Goal: Task Accomplishment & Management: Manage account settings

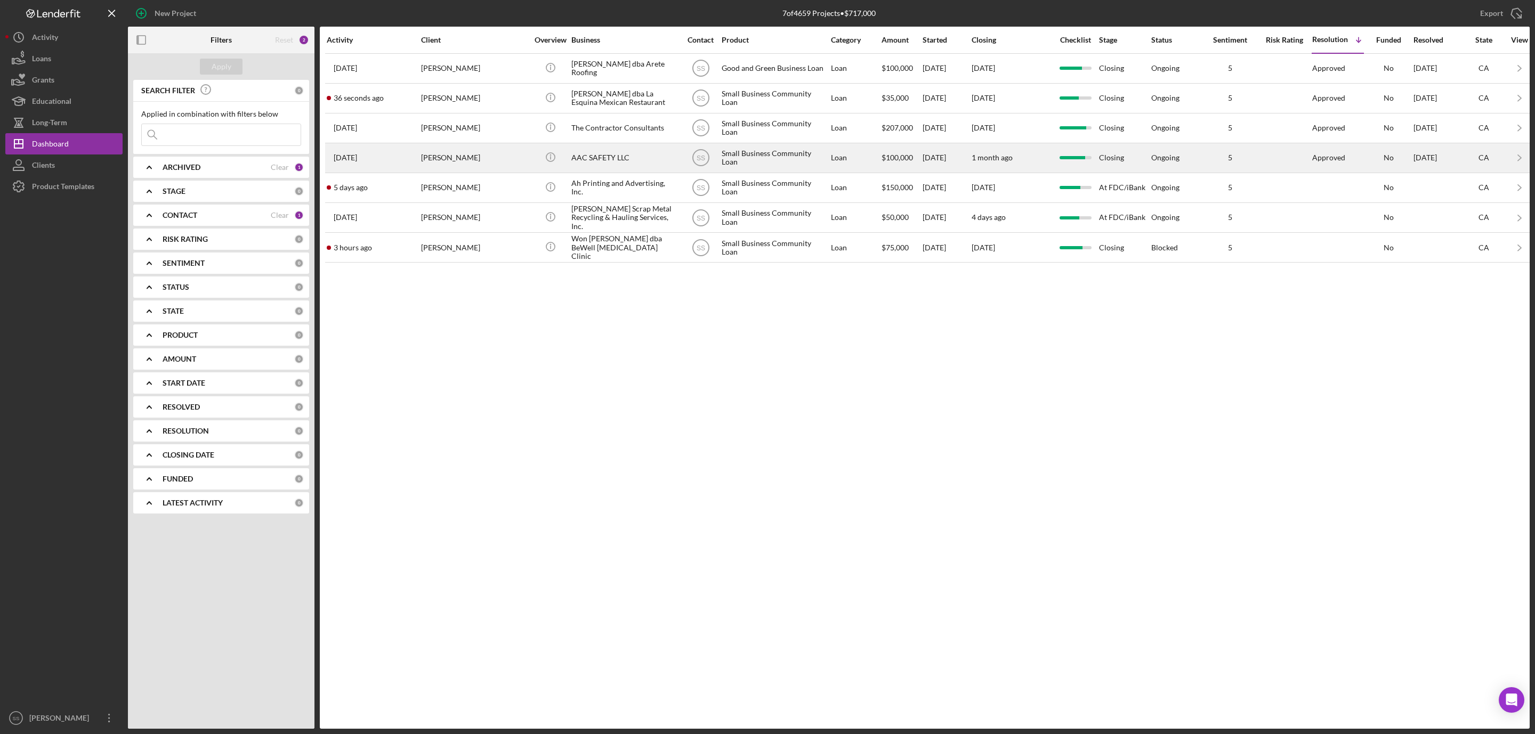
click at [484, 172] on div "[PERSON_NAME]" at bounding box center [474, 158] width 107 height 28
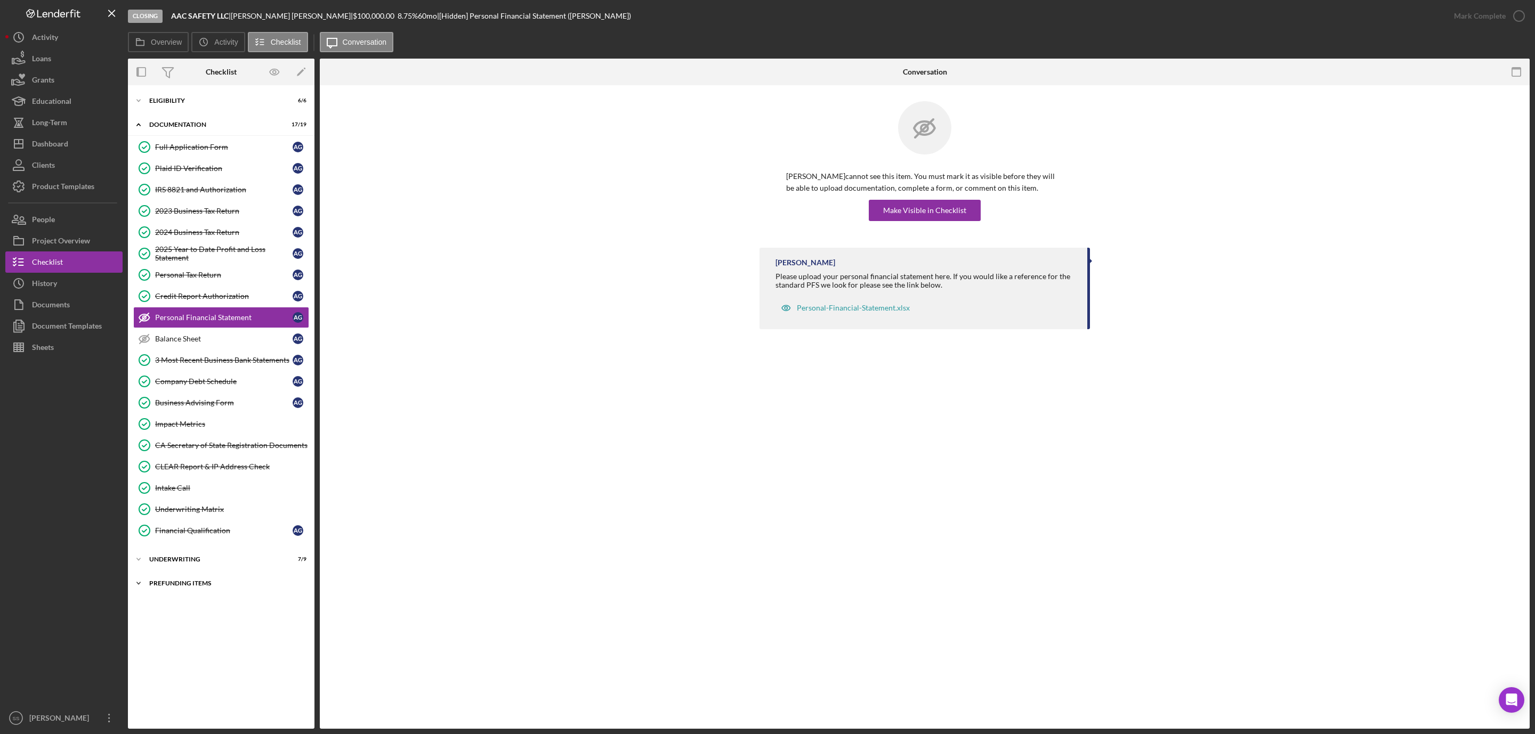
click at [197, 587] on div "Prefunding Items" at bounding box center [225, 583] width 152 height 6
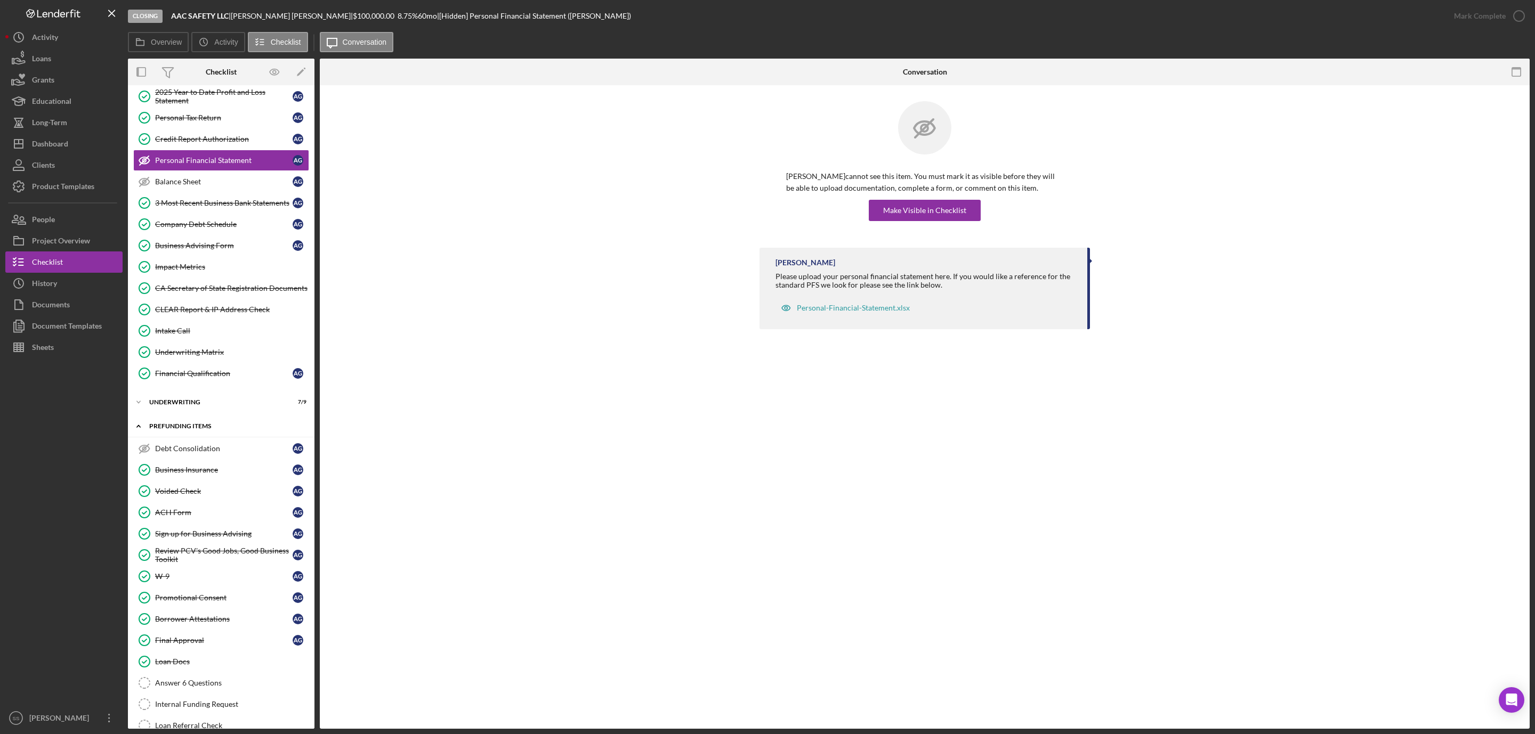
scroll to position [214, 0]
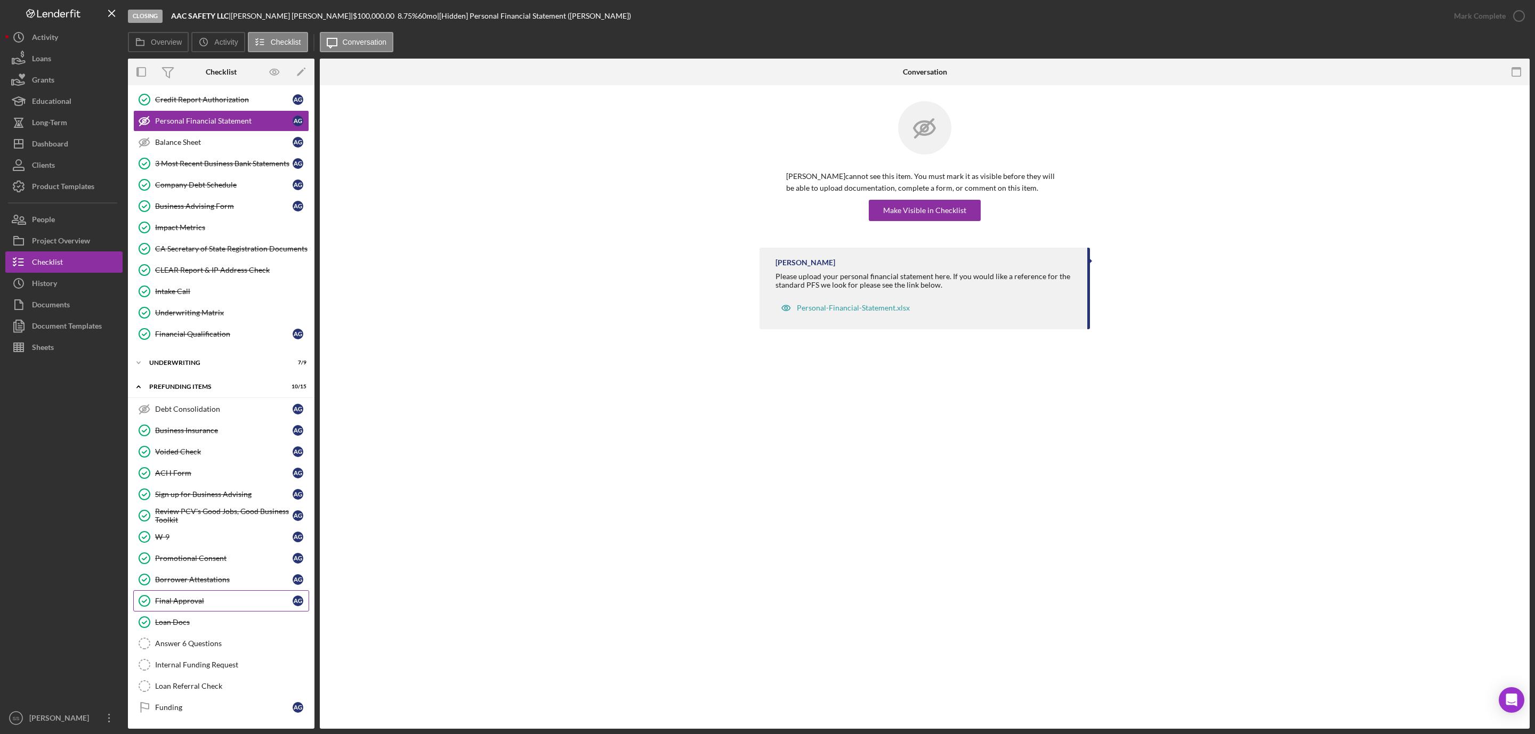
drag, startPoint x: 217, startPoint y: 648, endPoint x: 252, endPoint y: 604, distance: 55.4
click at [217, 646] on link "Answer 6 Questions Answer 6 Questions" at bounding box center [221, 643] width 176 height 21
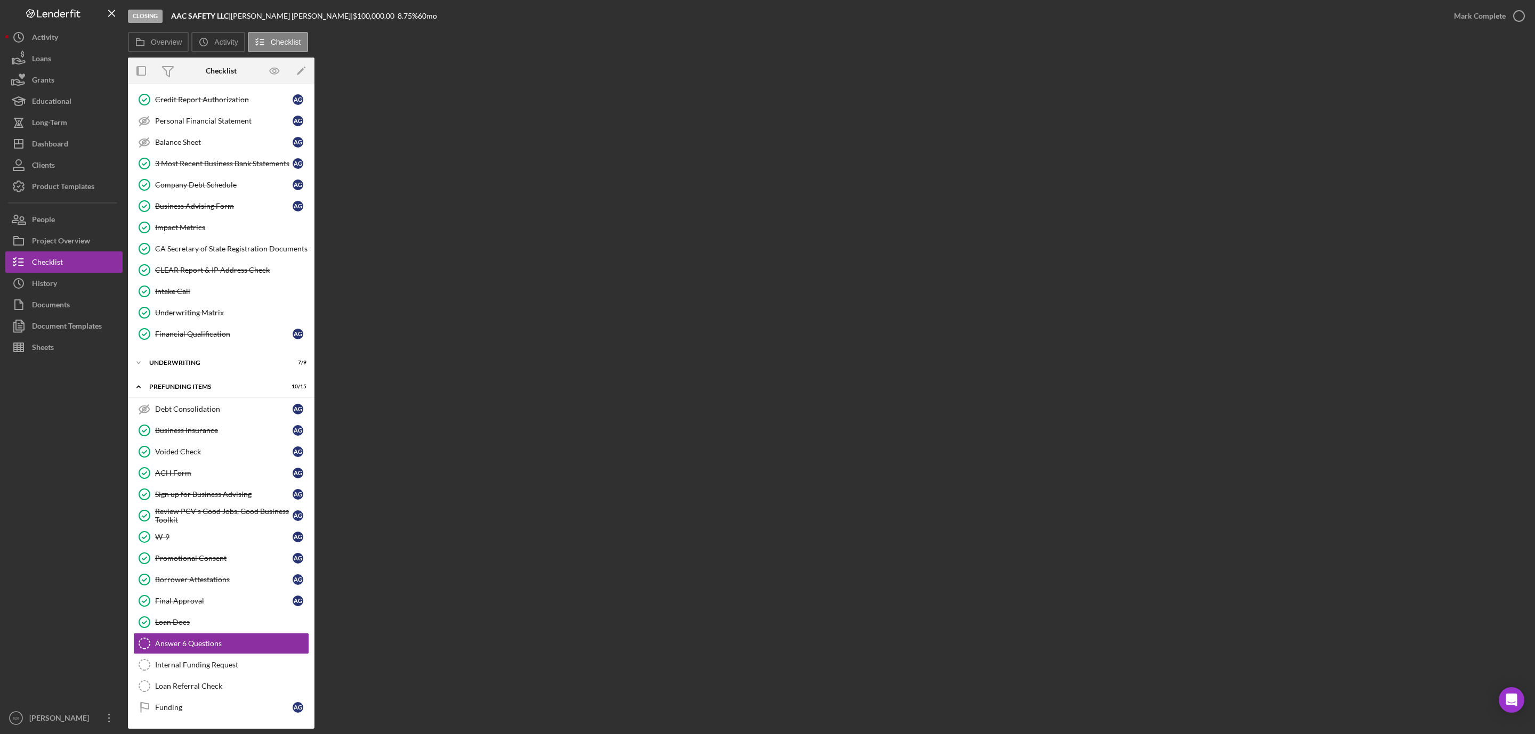
scroll to position [214, 0]
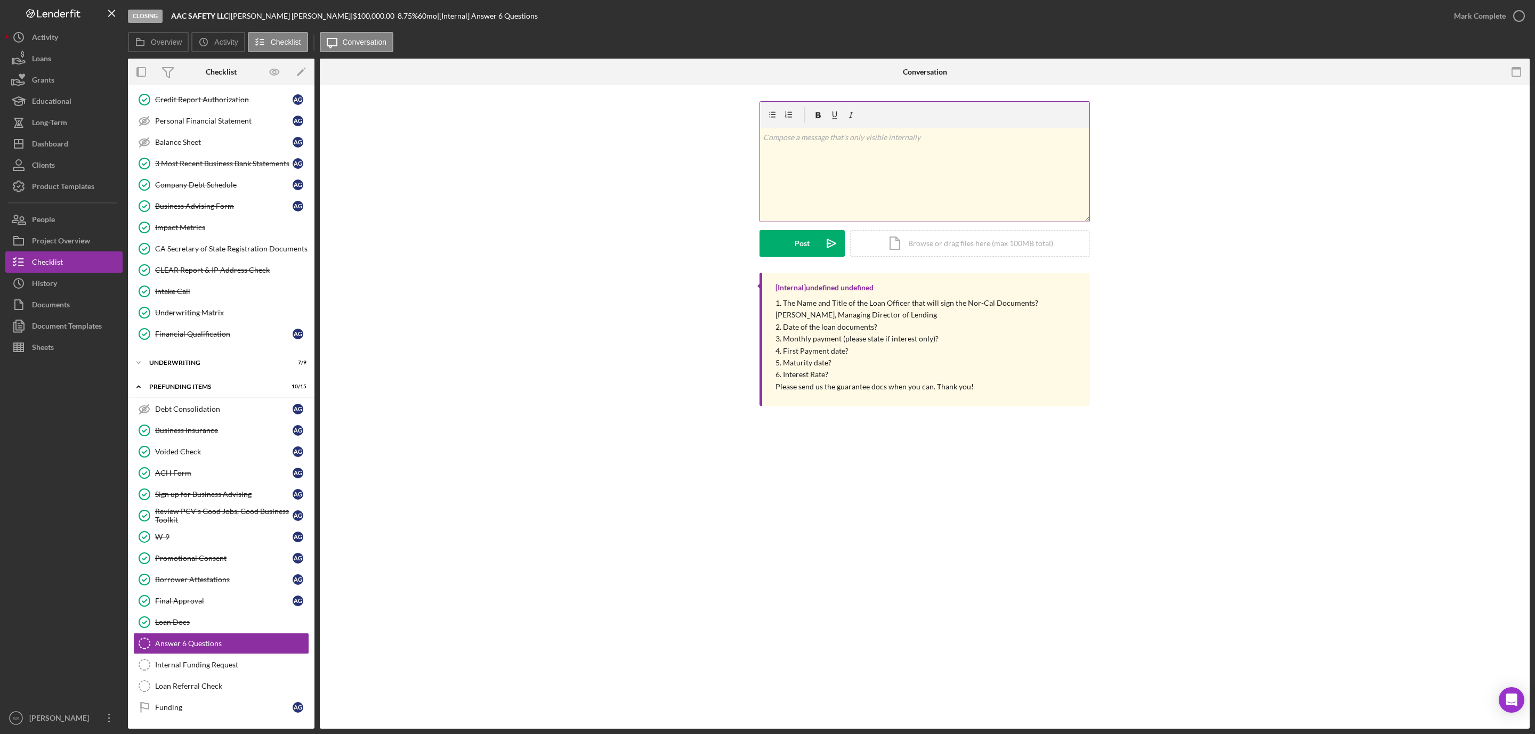
click at [866, 192] on div "v Color teal Color pink Remove color Add row above Add row below Add column bef…" at bounding box center [924, 174] width 329 height 93
click at [793, 251] on button "Post Icon/icon-invite-send" at bounding box center [801, 243] width 85 height 27
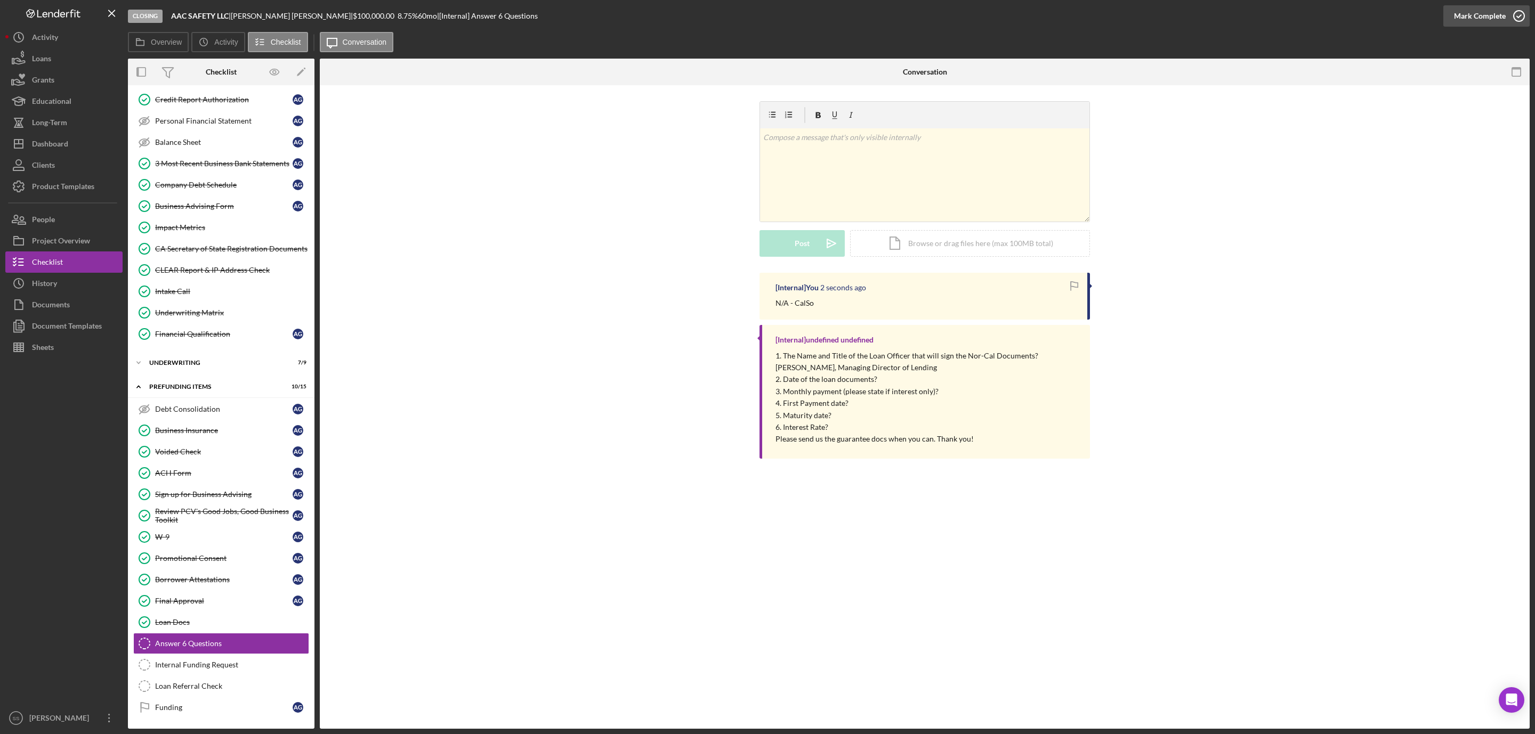
click at [1519, 16] on icon "button" at bounding box center [1519, 16] width 27 height 27
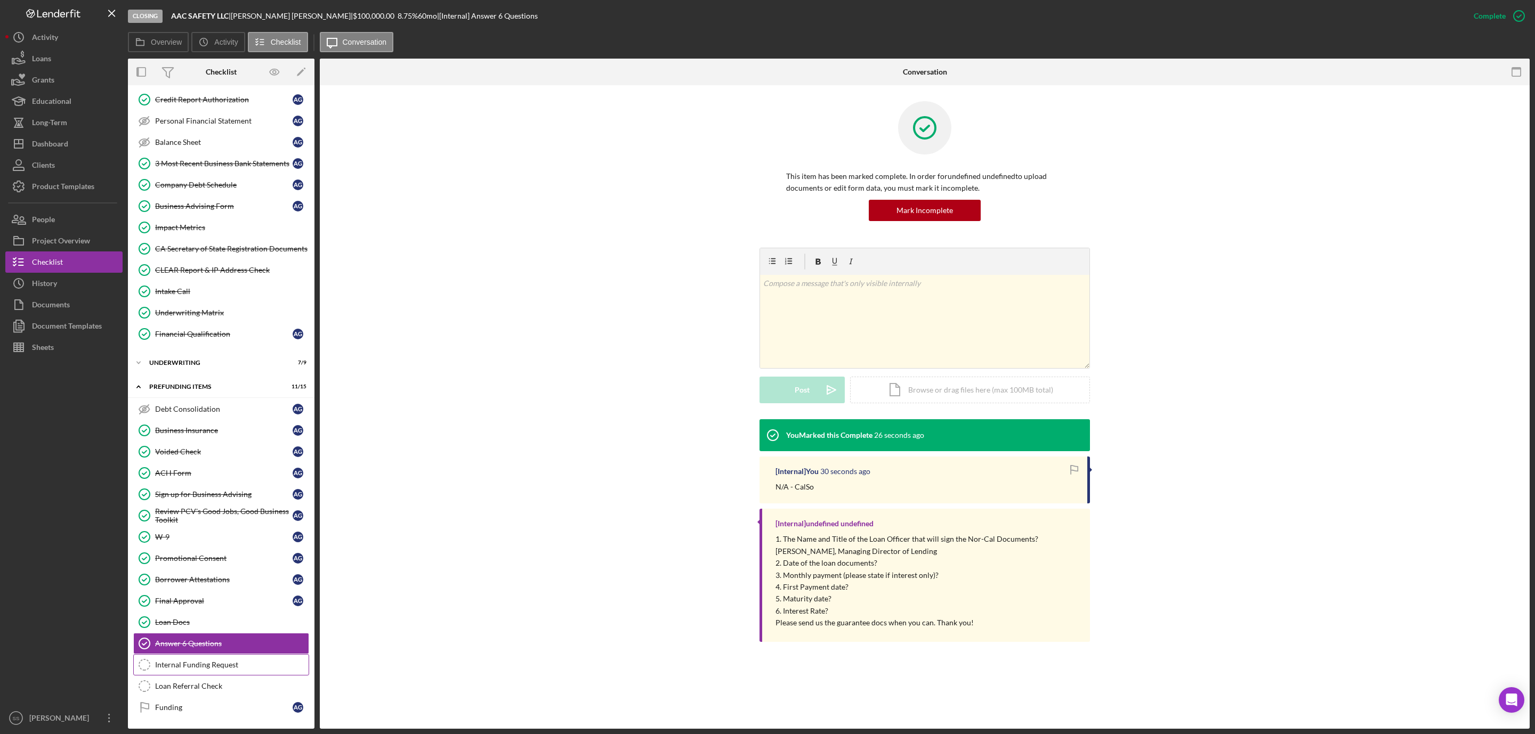
click at [217, 670] on link "Internal Funding Request Internal Funding Request" at bounding box center [221, 664] width 176 height 21
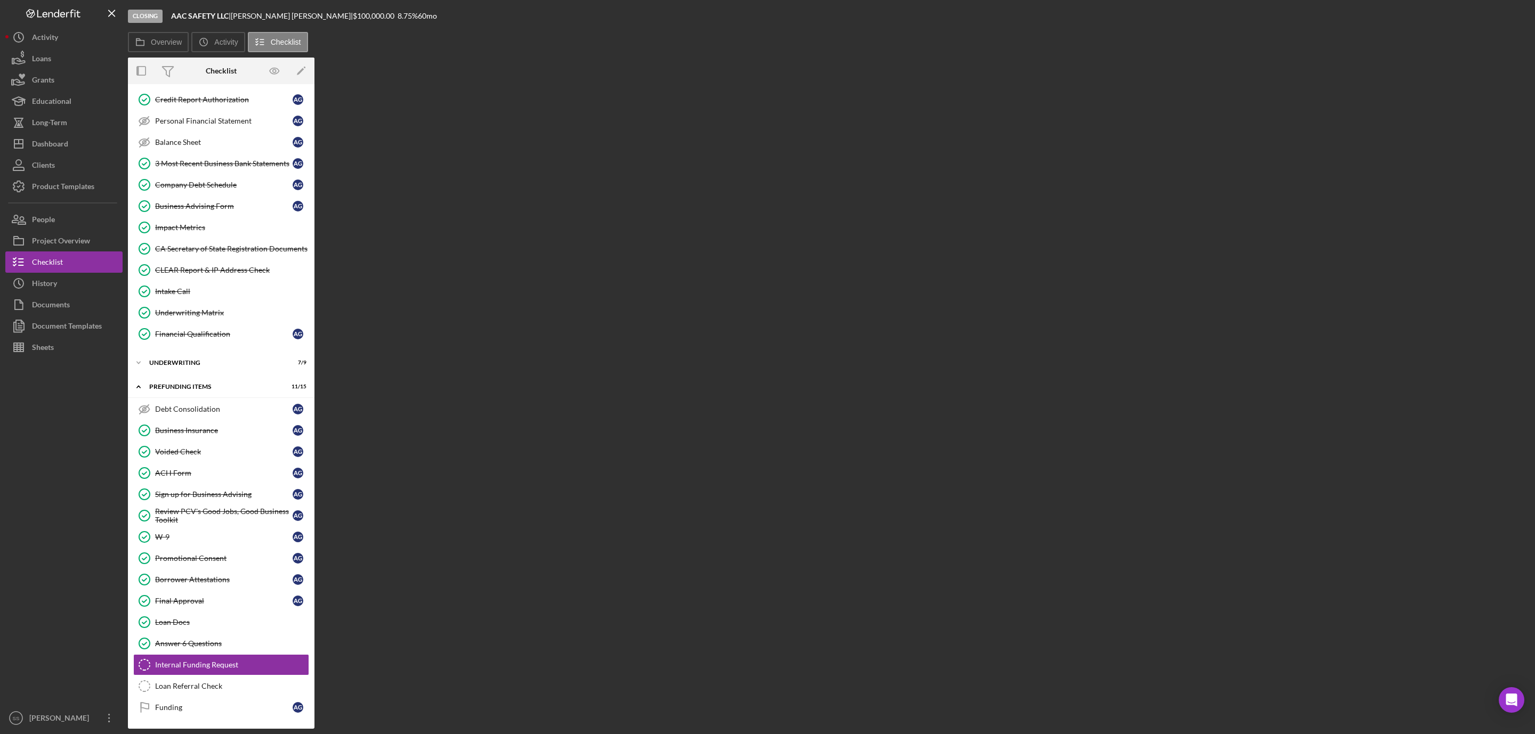
scroll to position [214, 0]
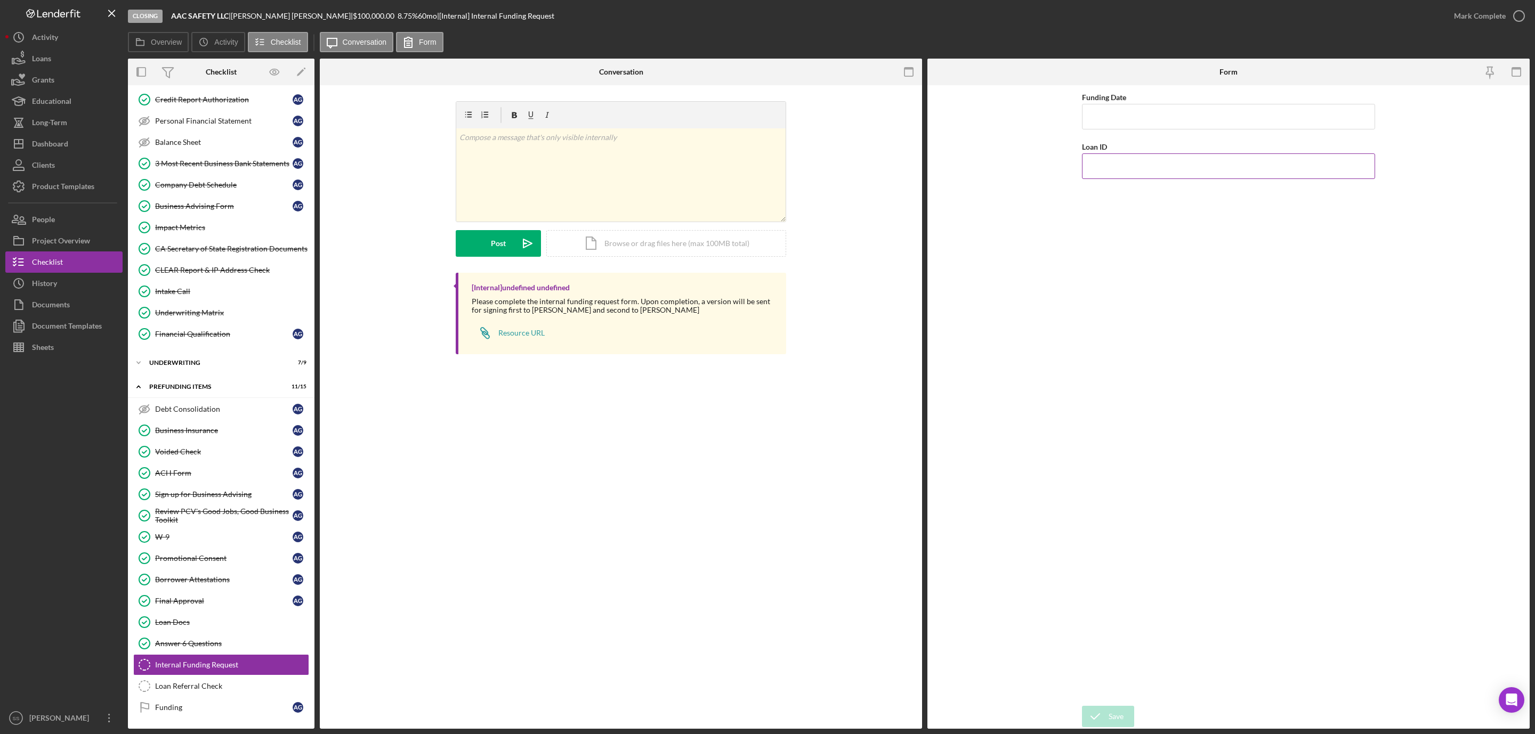
click at [1151, 161] on input "Loan ID" at bounding box center [1228, 166] width 293 height 26
type input "202596"
click at [1146, 124] on input "Funding Date" at bounding box center [1228, 117] width 293 height 26
type input "[DATE]"
click at [1110, 712] on div "Save" at bounding box center [1116, 716] width 15 height 21
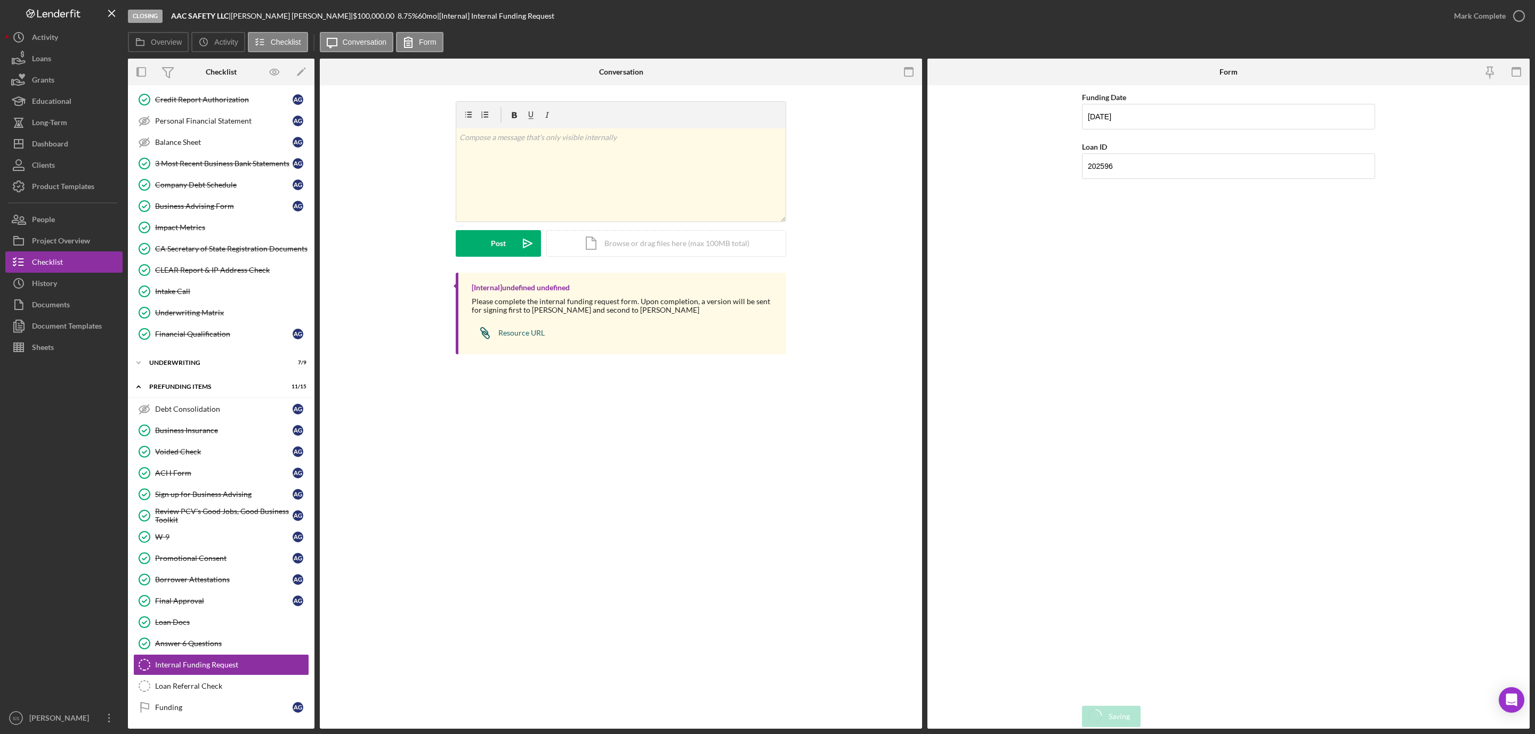
click at [526, 336] on div "Resource URL" at bounding box center [521, 333] width 46 height 9
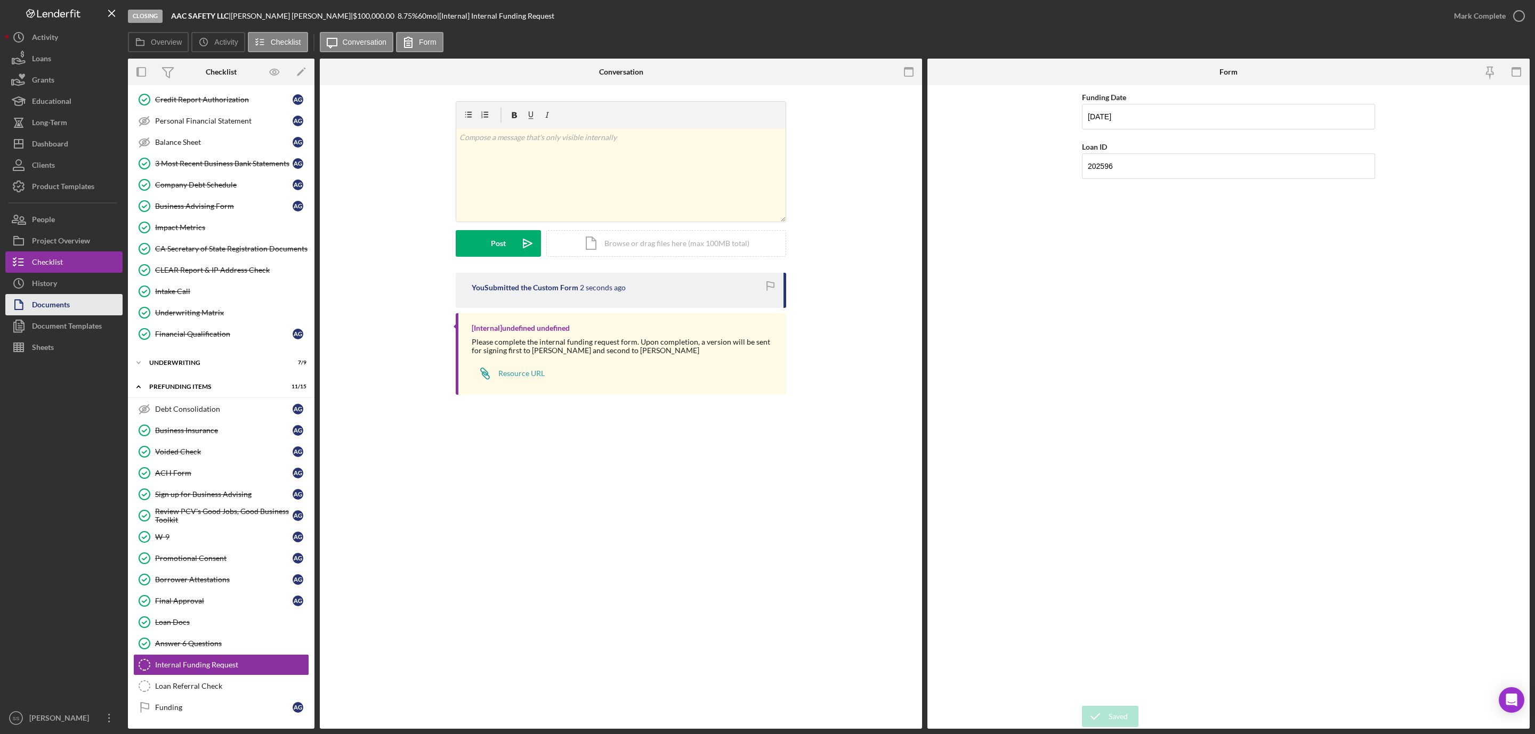
click at [82, 305] on button "Documents" at bounding box center [63, 304] width 117 height 21
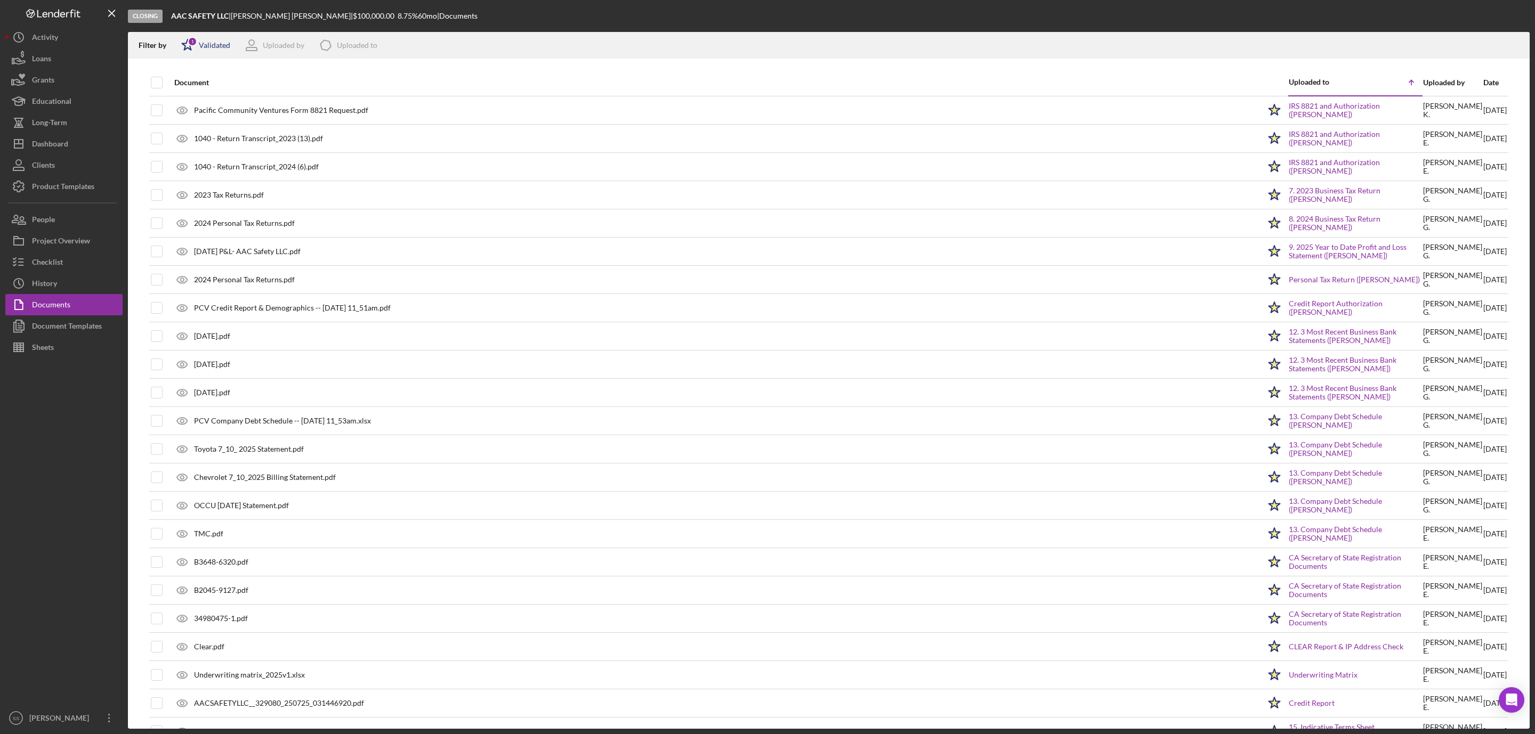
click at [213, 48] on div "Validated" at bounding box center [214, 45] width 31 height 9
click at [190, 102] on input "checkbox" at bounding box center [186, 101] width 11 height 11
checkbox input "true"
click at [162, 63] on div at bounding box center [829, 64] width 1402 height 11
click at [157, 84] on input "checkbox" at bounding box center [156, 82] width 11 height 11
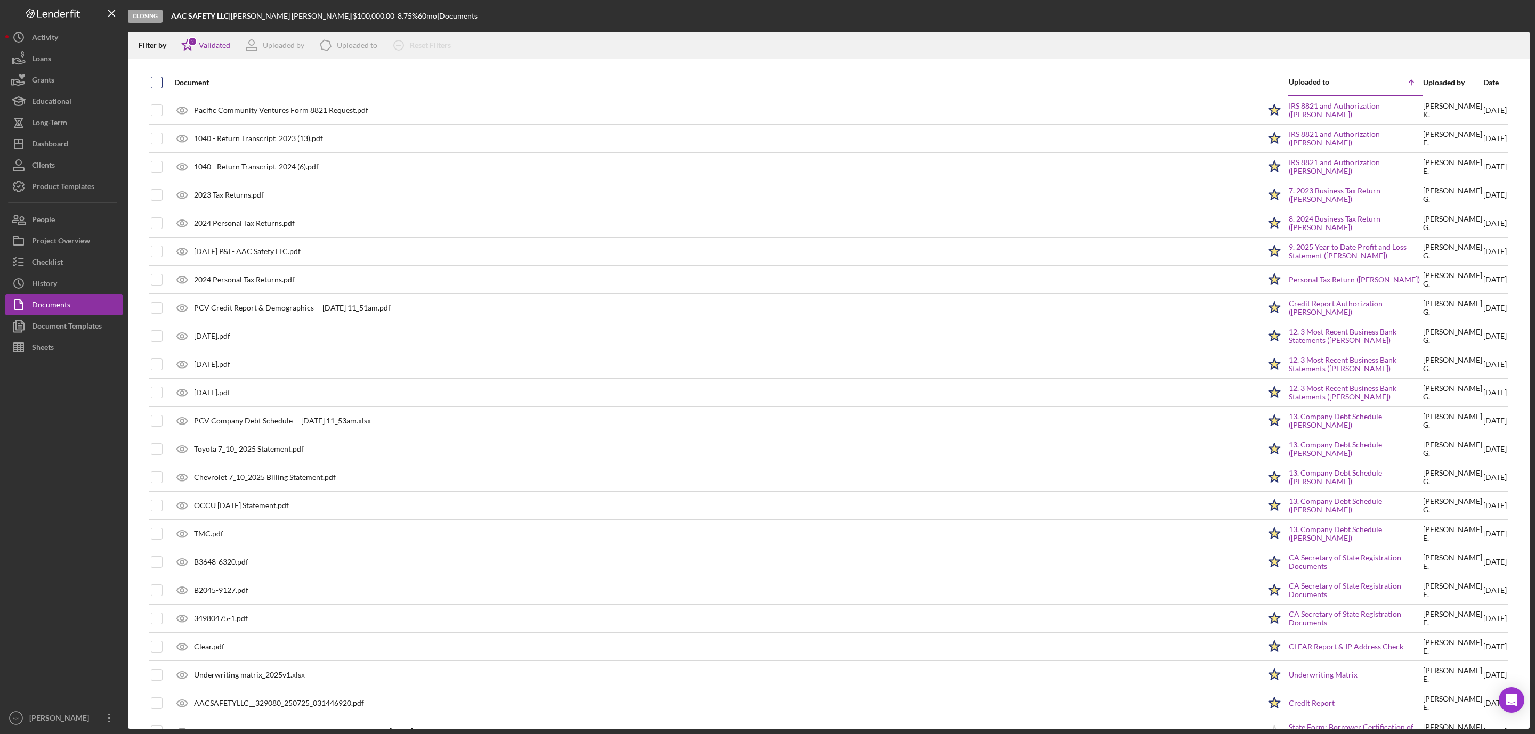
checkbox input "true"
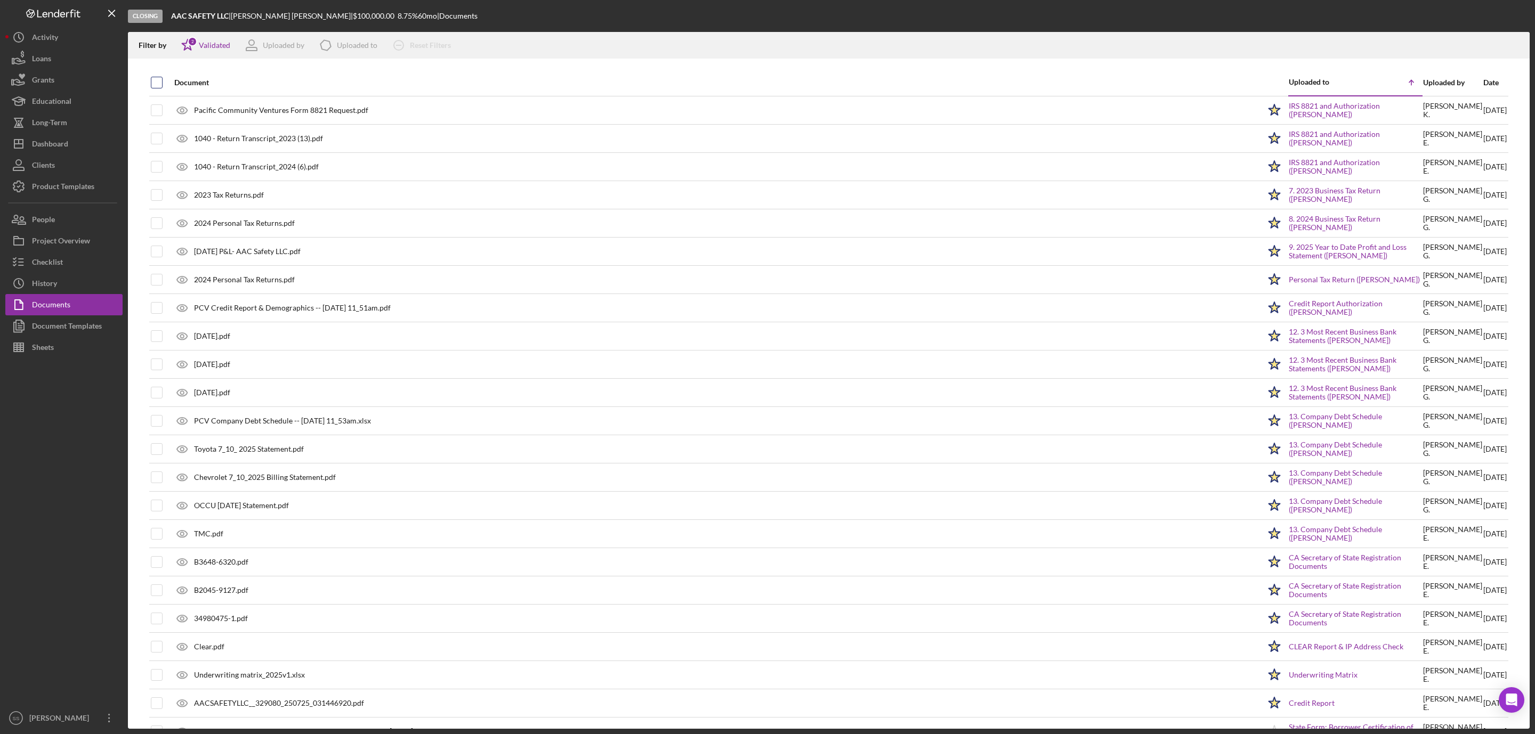
checkbox input "true"
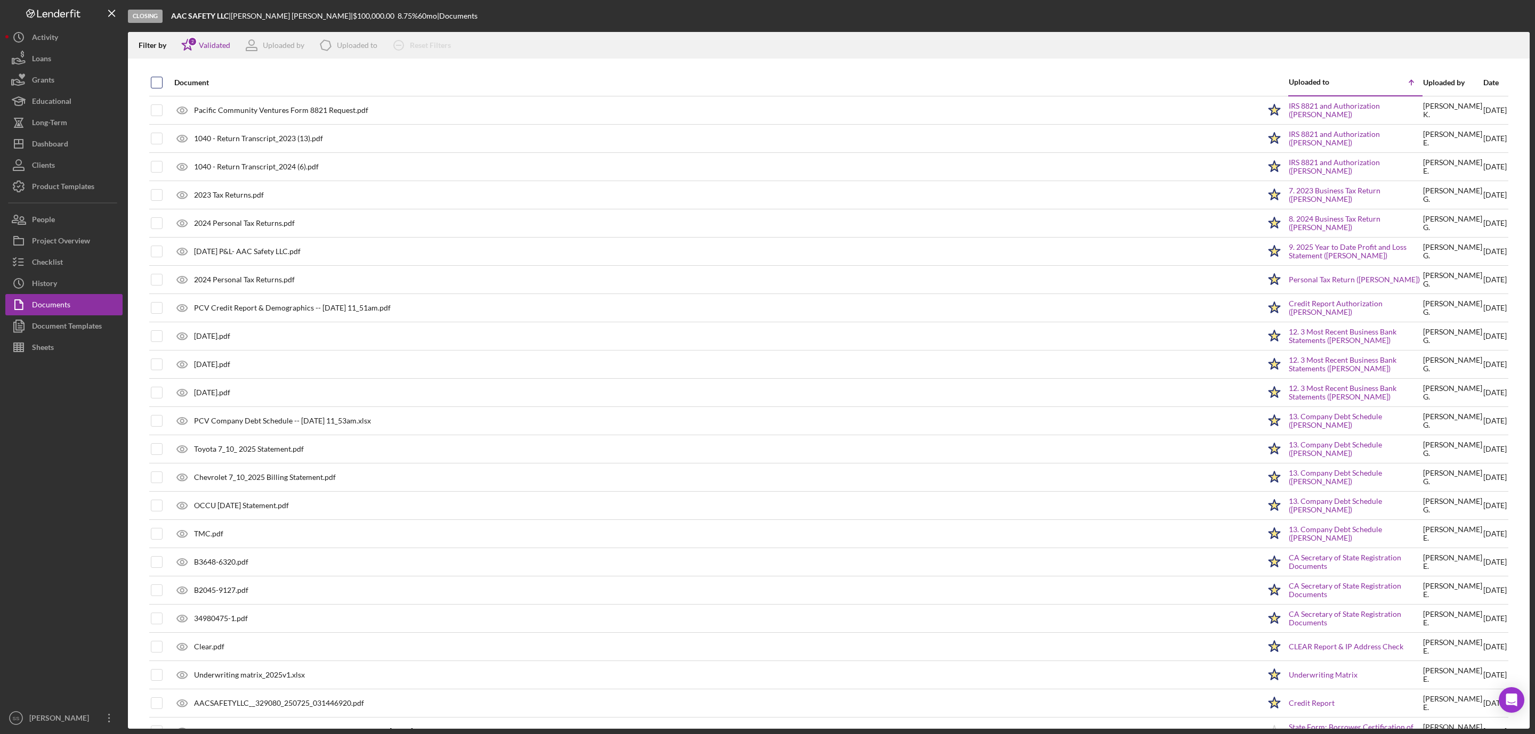
checkbox input "true"
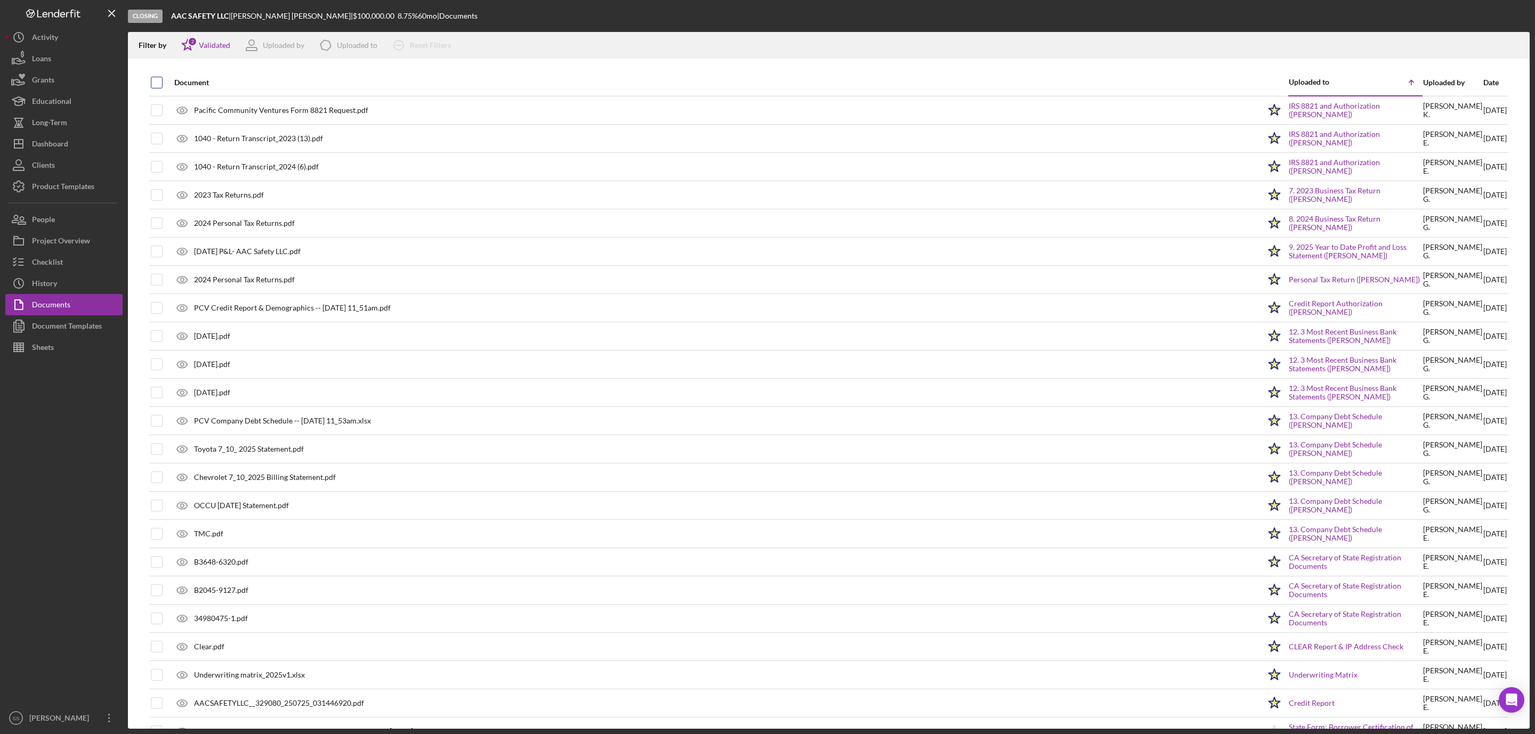
checkbox input "true"
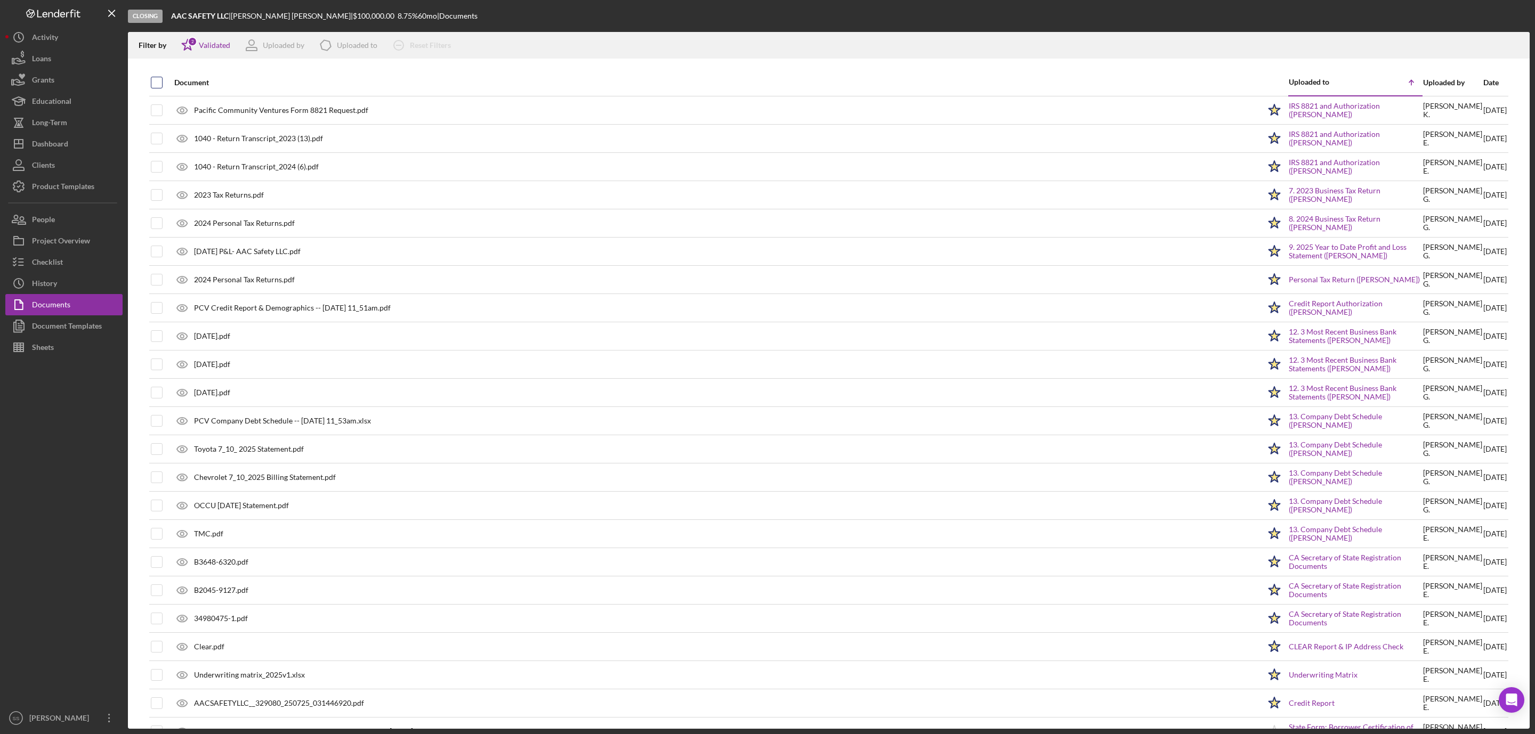
checkbox input "true"
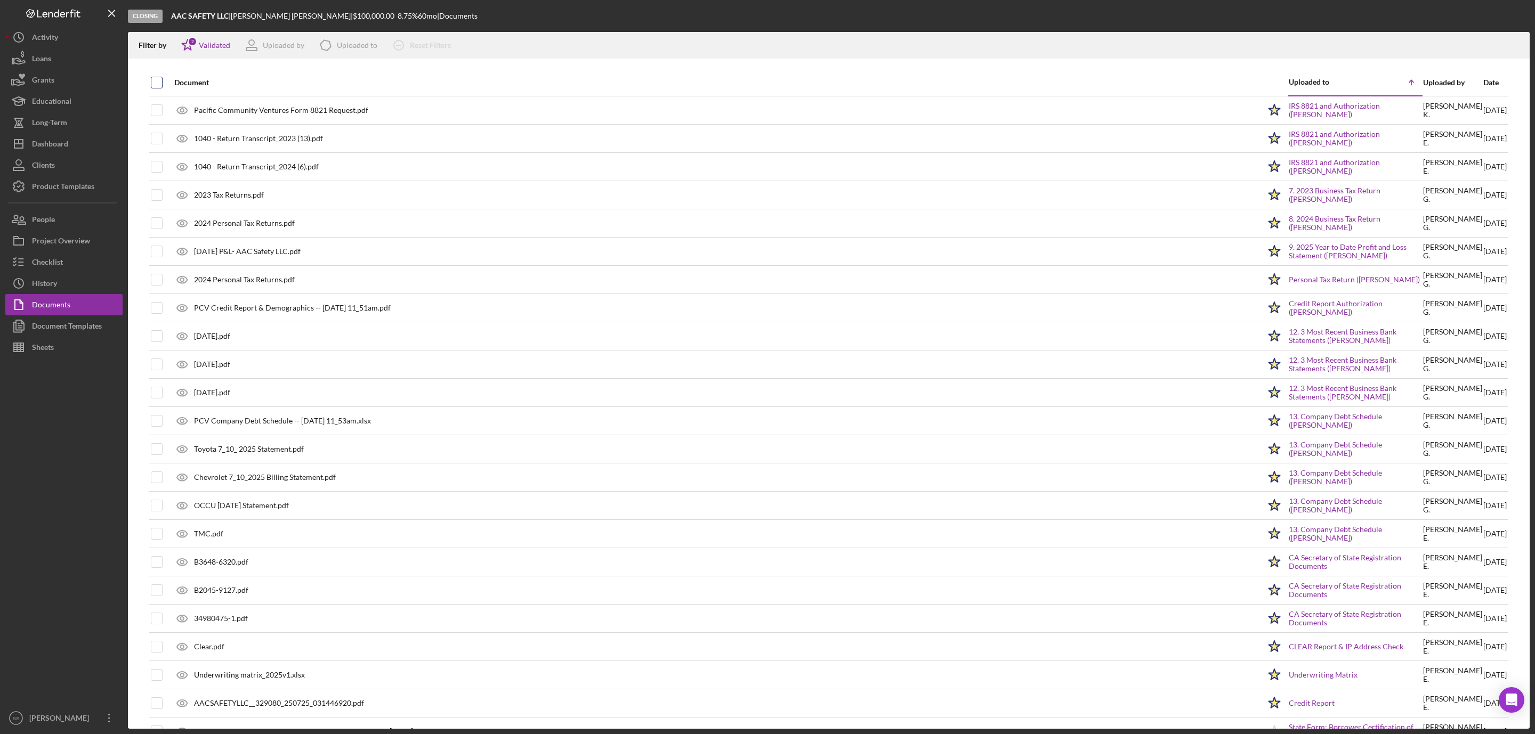
checkbox input "true"
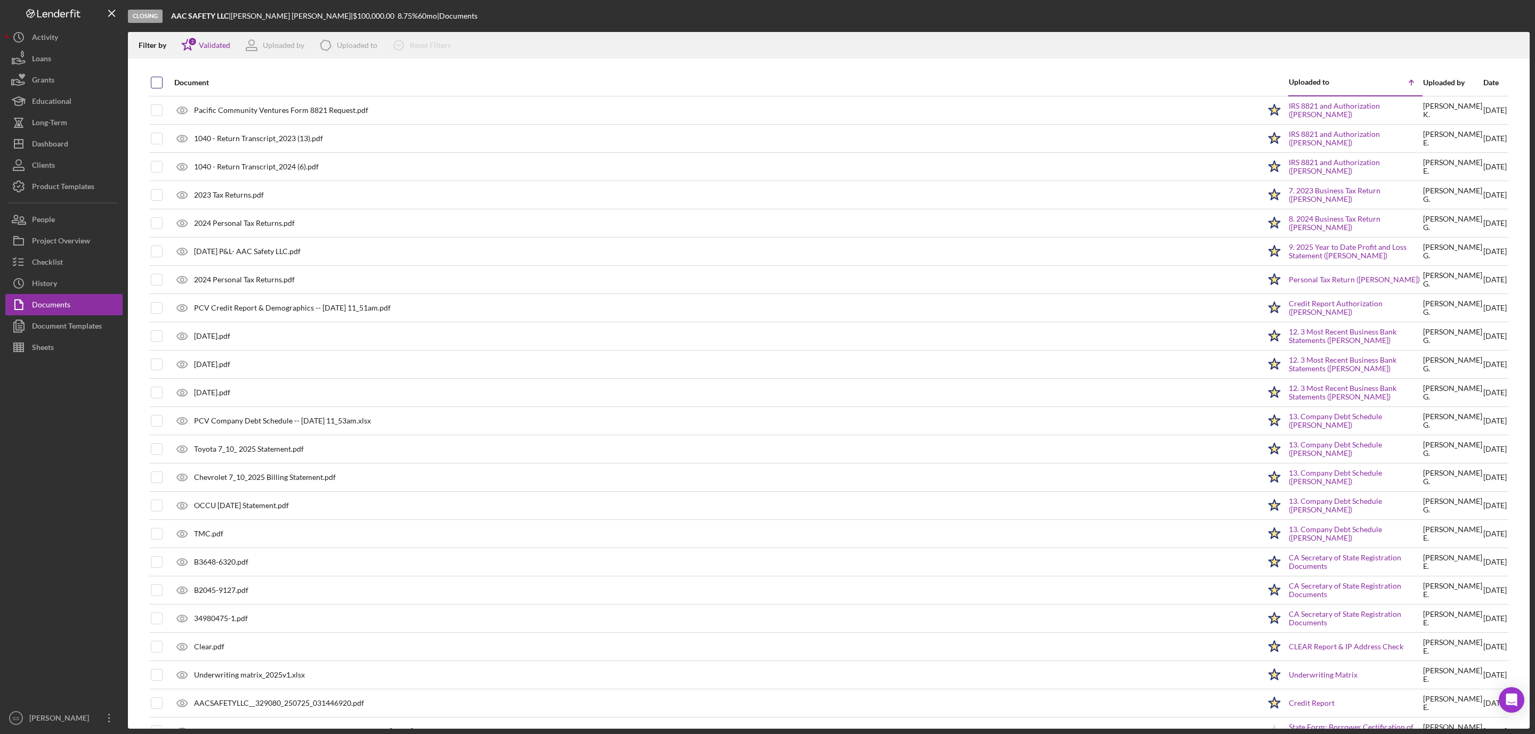
checkbox input "true"
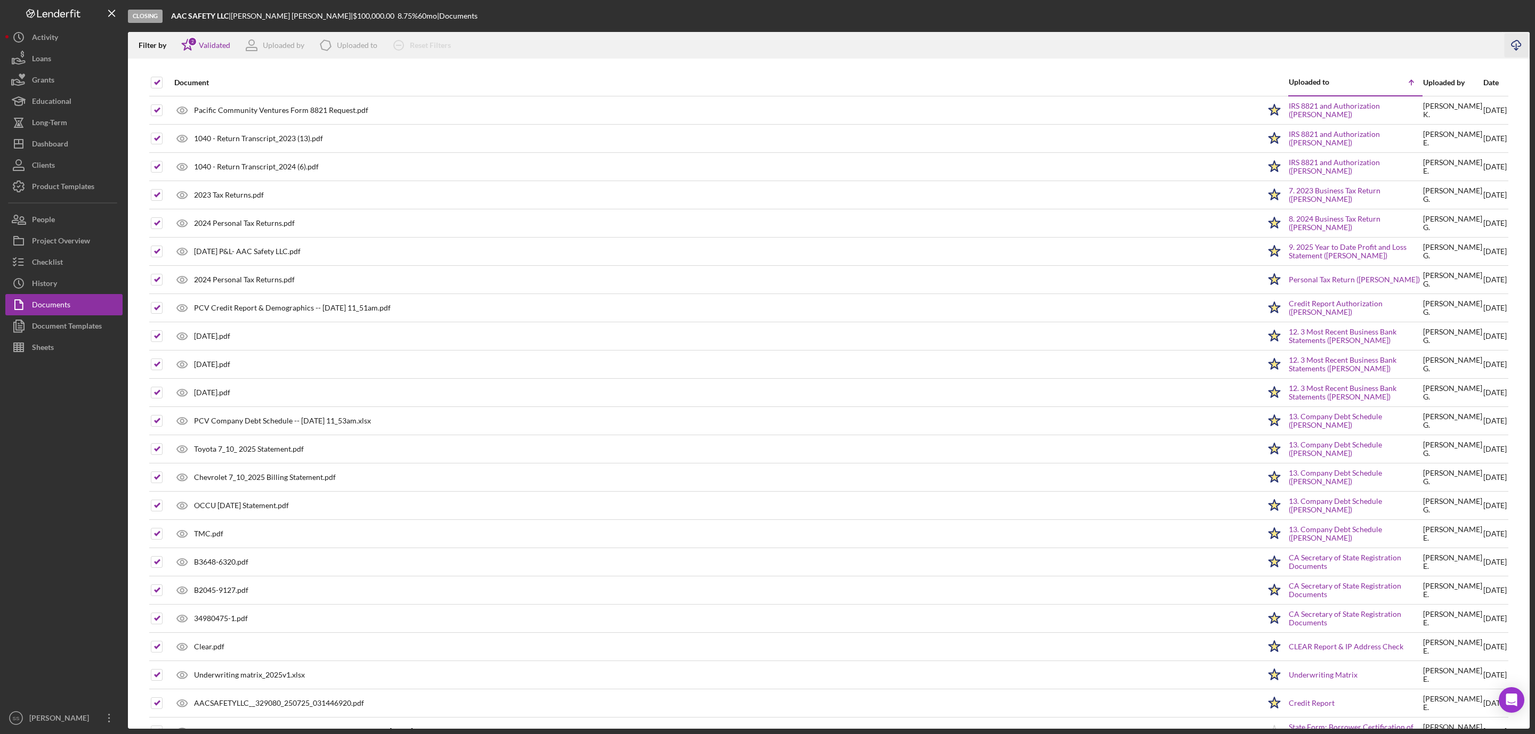
click at [1516, 50] on line "button" at bounding box center [1516, 47] width 0 height 6
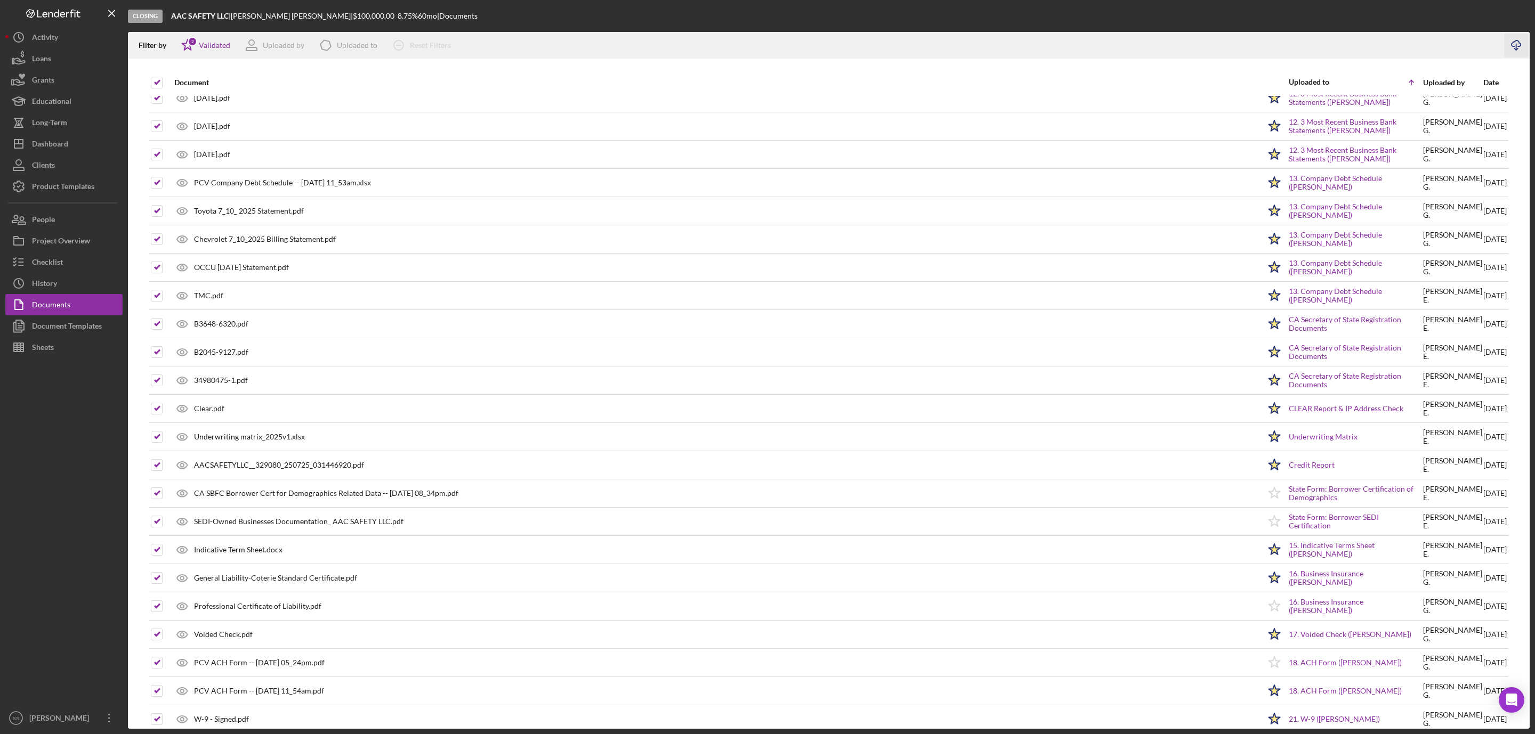
scroll to position [240, 0]
click at [28, 253] on icon "button" at bounding box center [18, 262] width 27 height 27
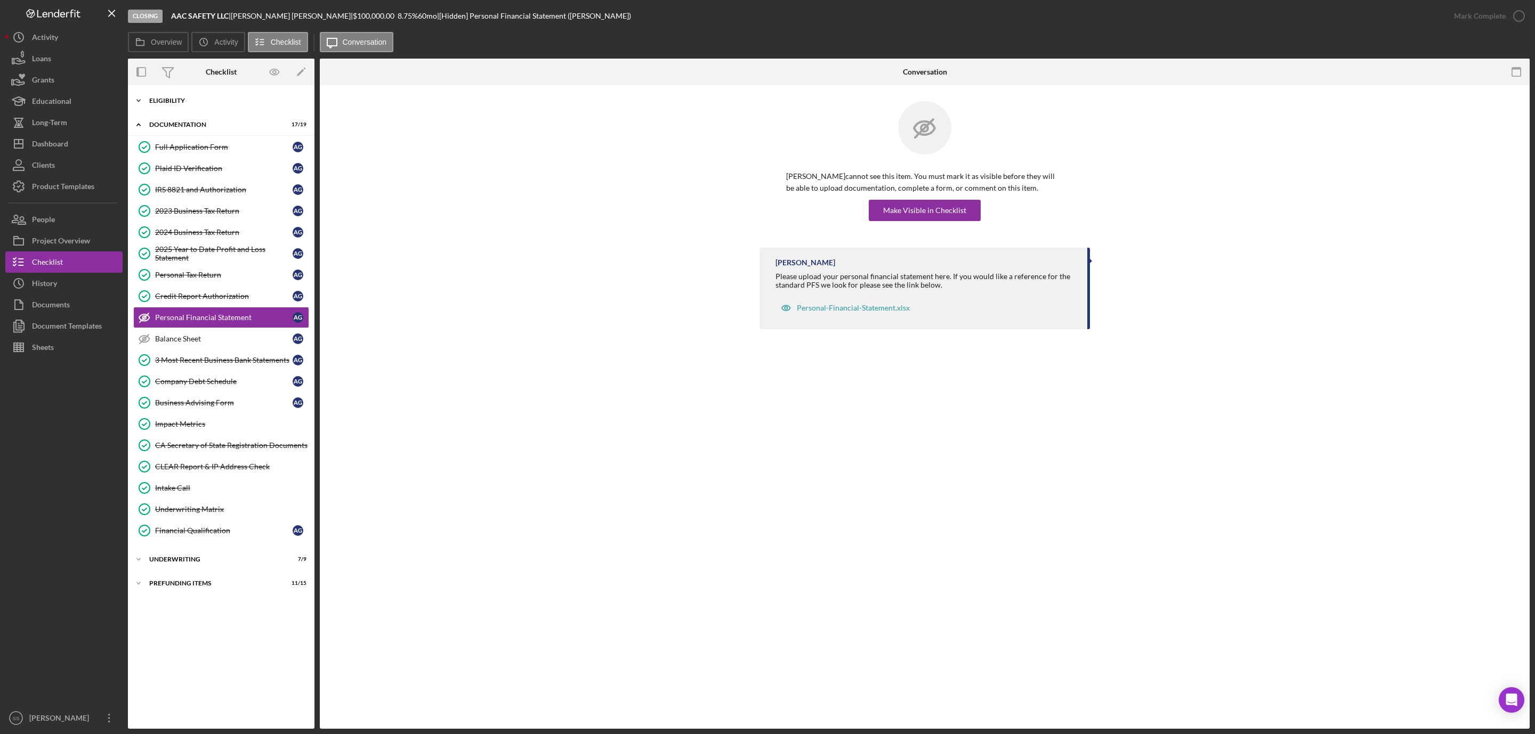
click at [198, 107] on div "Icon/Expander Eligibility 6 / 6" at bounding box center [221, 100] width 187 height 21
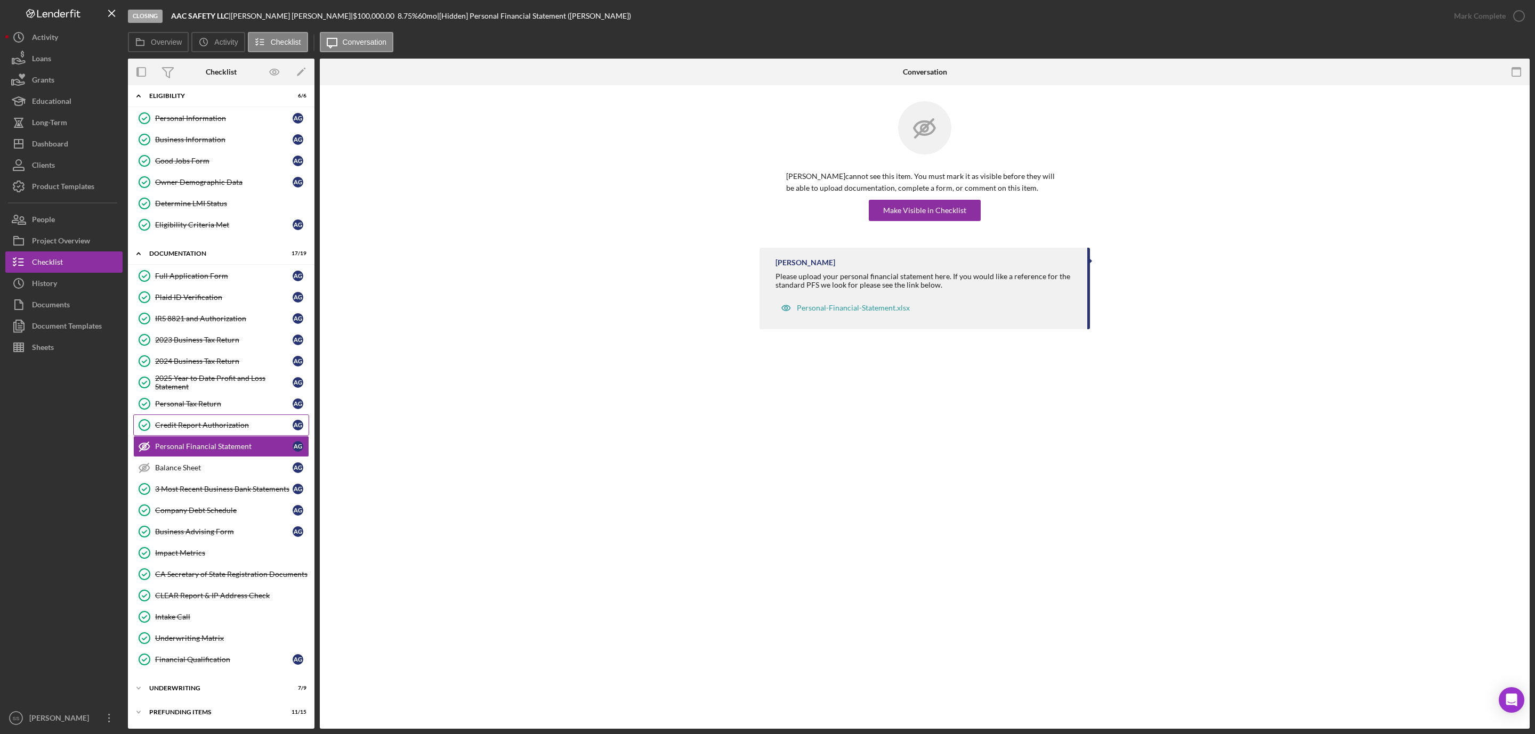
scroll to position [18, 0]
click at [172, 693] on div "Icon/Expander Underwriting 7 / 9" at bounding box center [221, 688] width 187 height 21
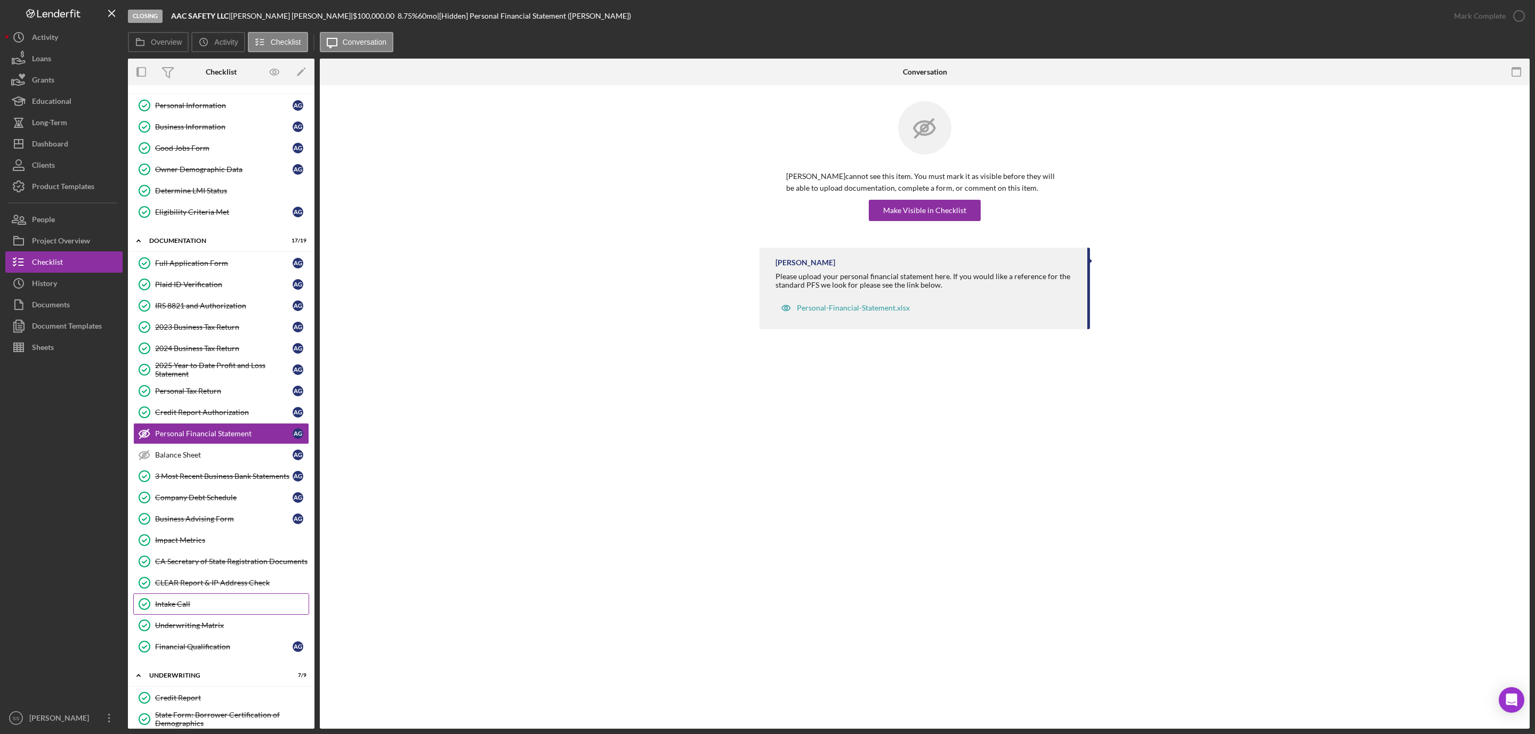
scroll to position [221, 0]
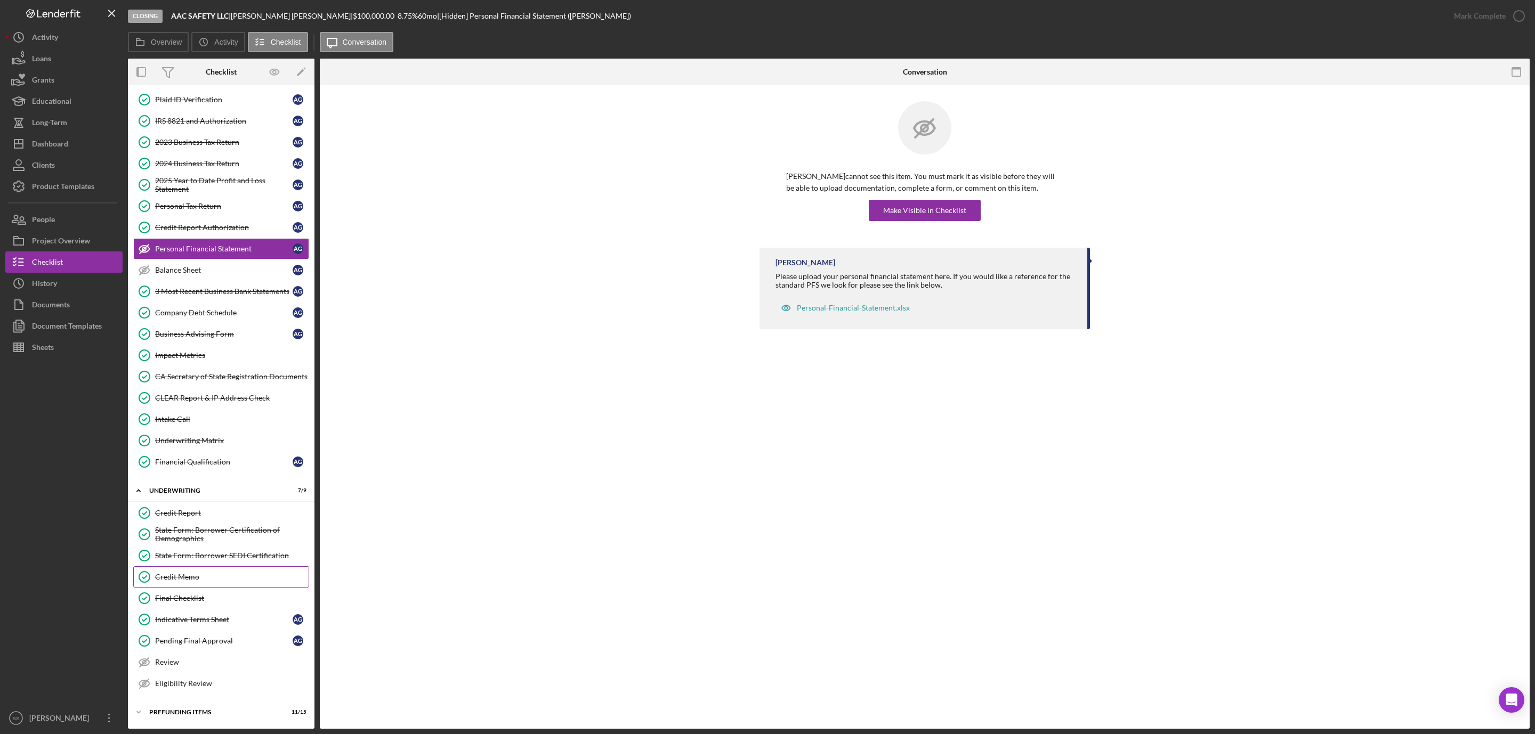
click at [197, 578] on div "Credit Memo" at bounding box center [231, 577] width 153 height 9
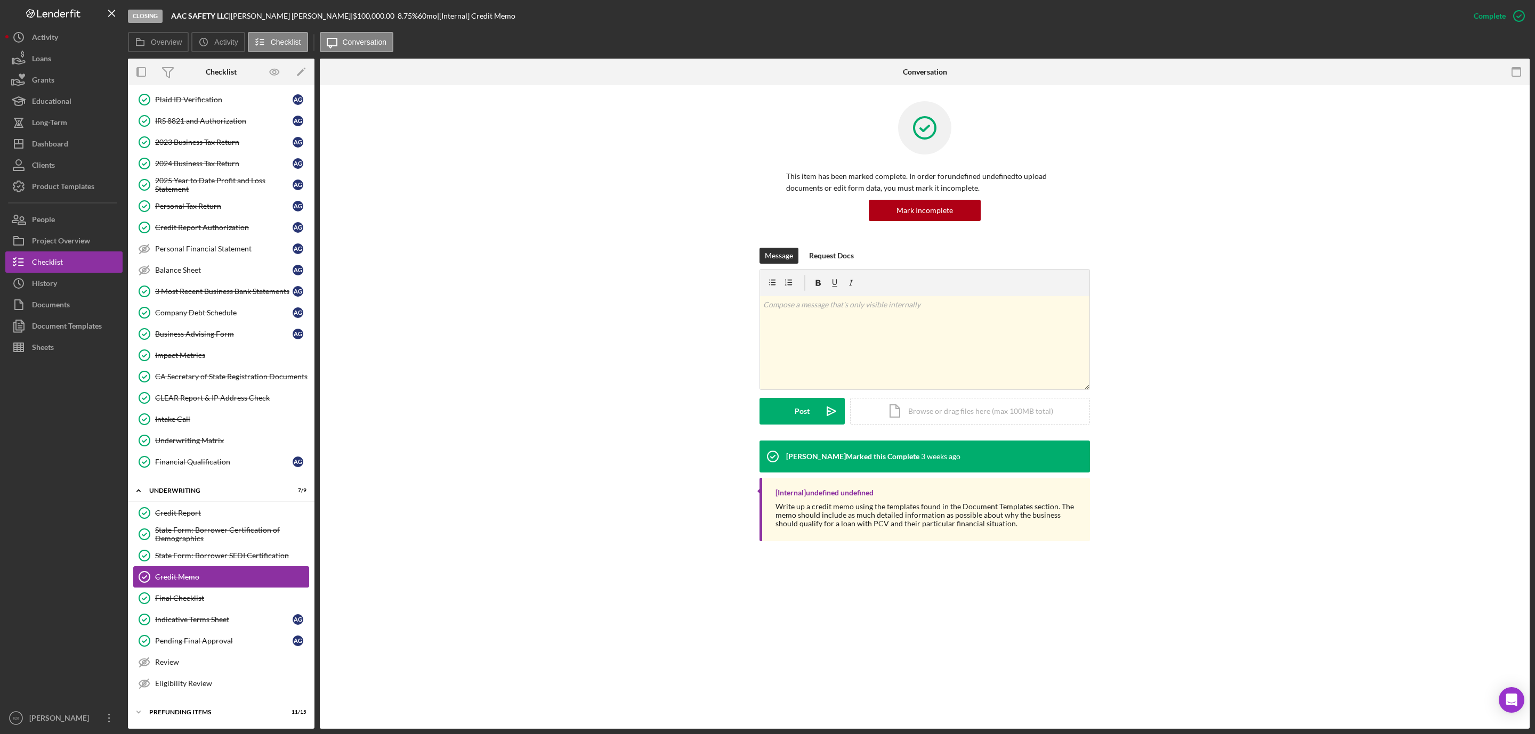
scroll to position [221, 0]
drag, startPoint x: 142, startPoint y: 487, endPoint x: 204, endPoint y: 543, distance: 83.0
click at [142, 487] on icon "Icon/Expander" at bounding box center [138, 490] width 21 height 21
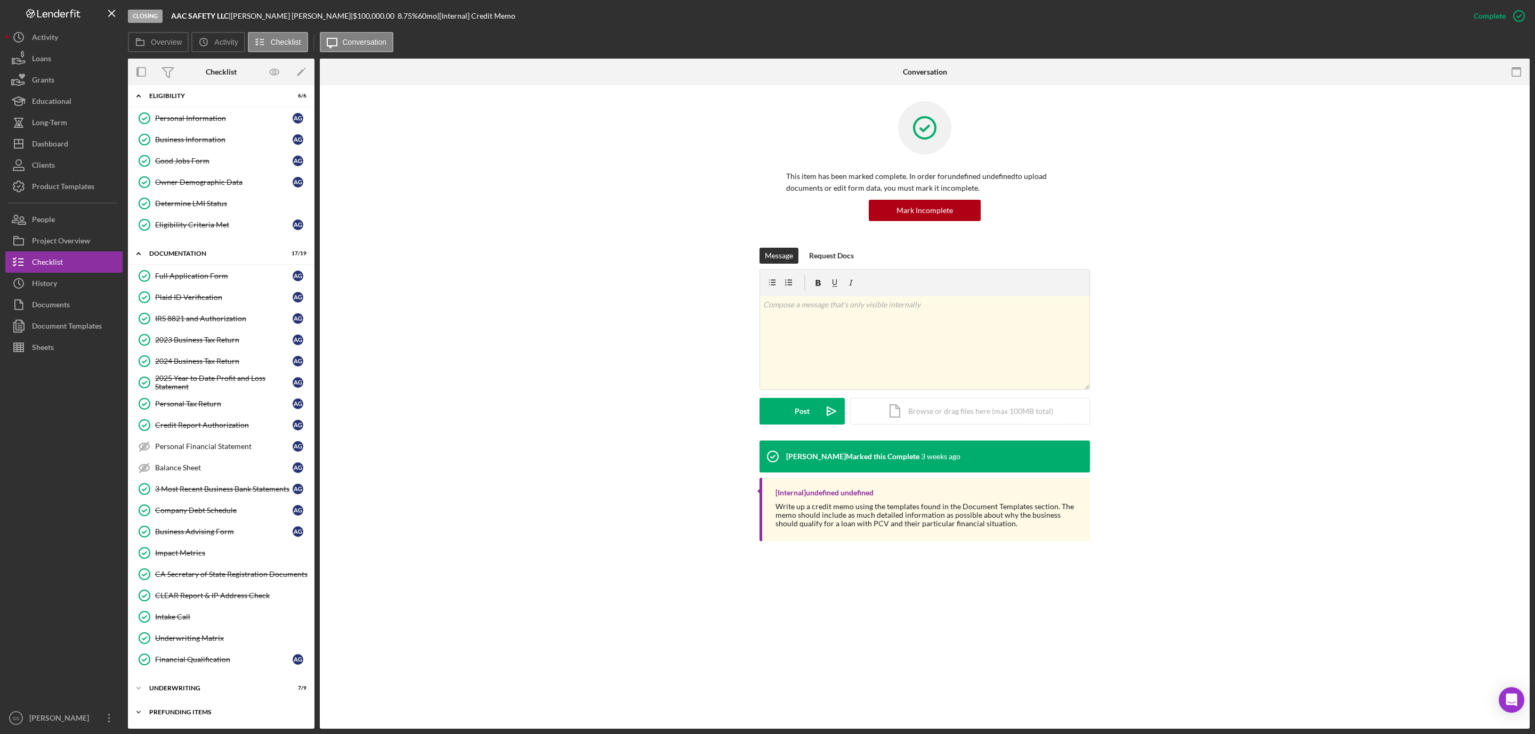
click at [152, 710] on div "Prefunding Items" at bounding box center [225, 712] width 152 height 6
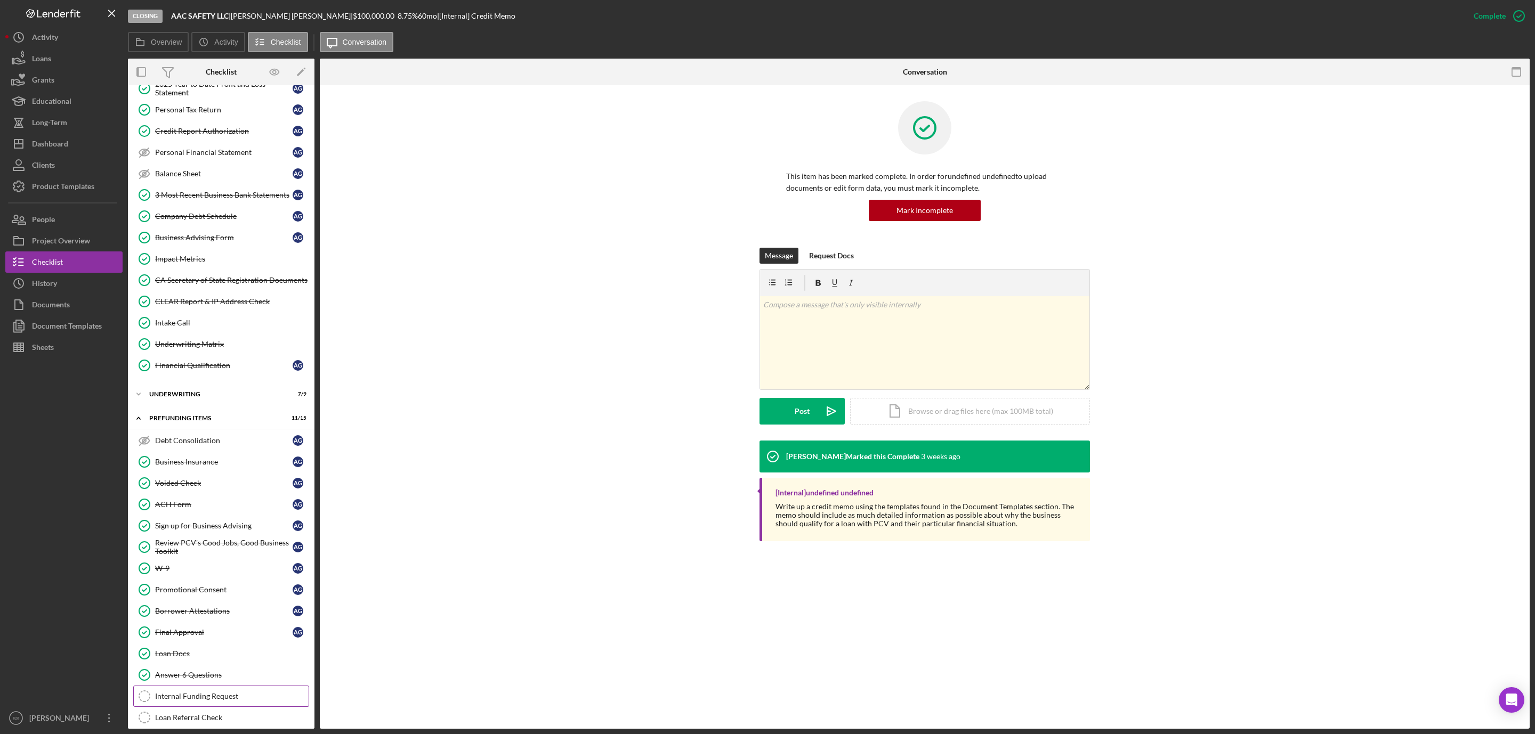
scroll to position [352, 0]
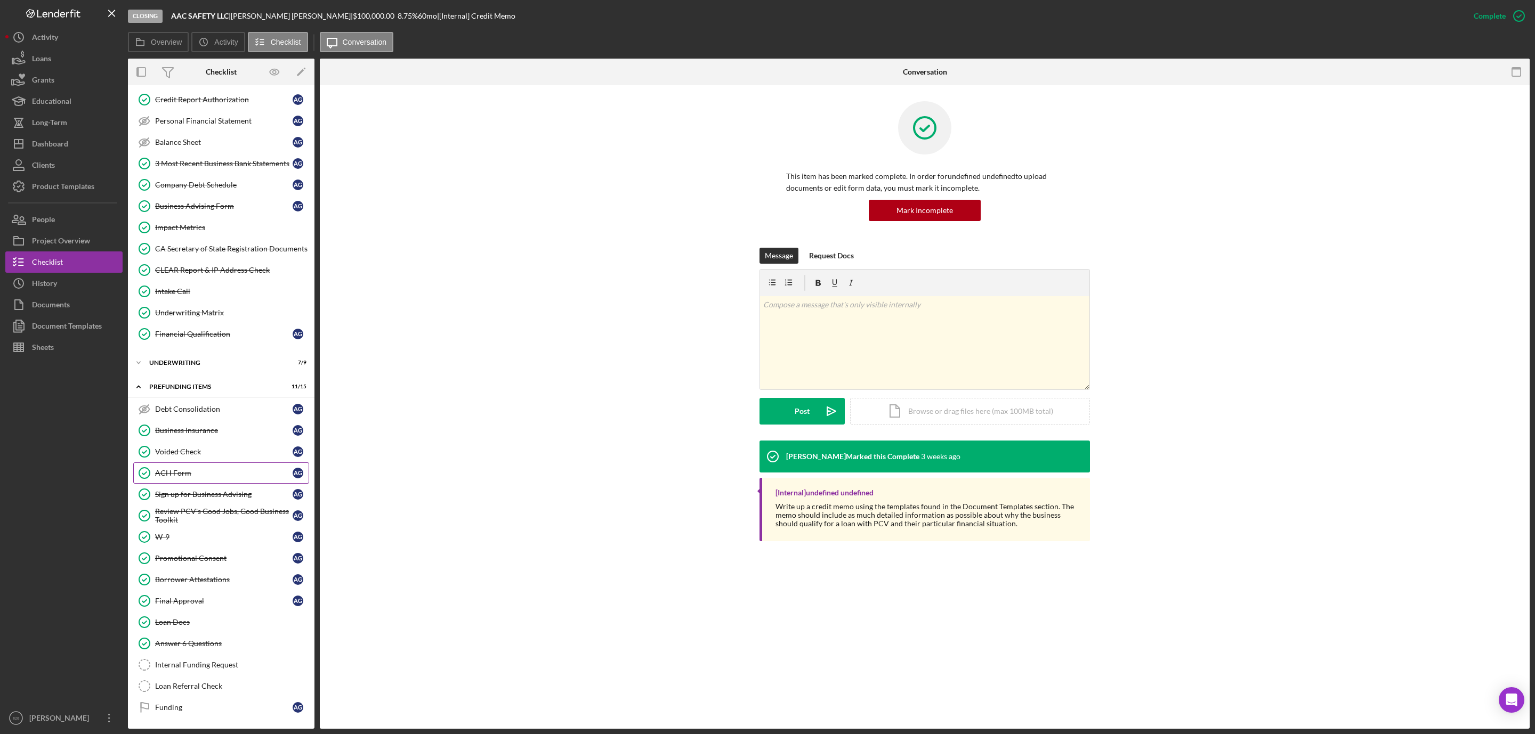
click at [200, 473] on link "ACH Form ACH Form A G" at bounding box center [221, 473] width 176 height 21
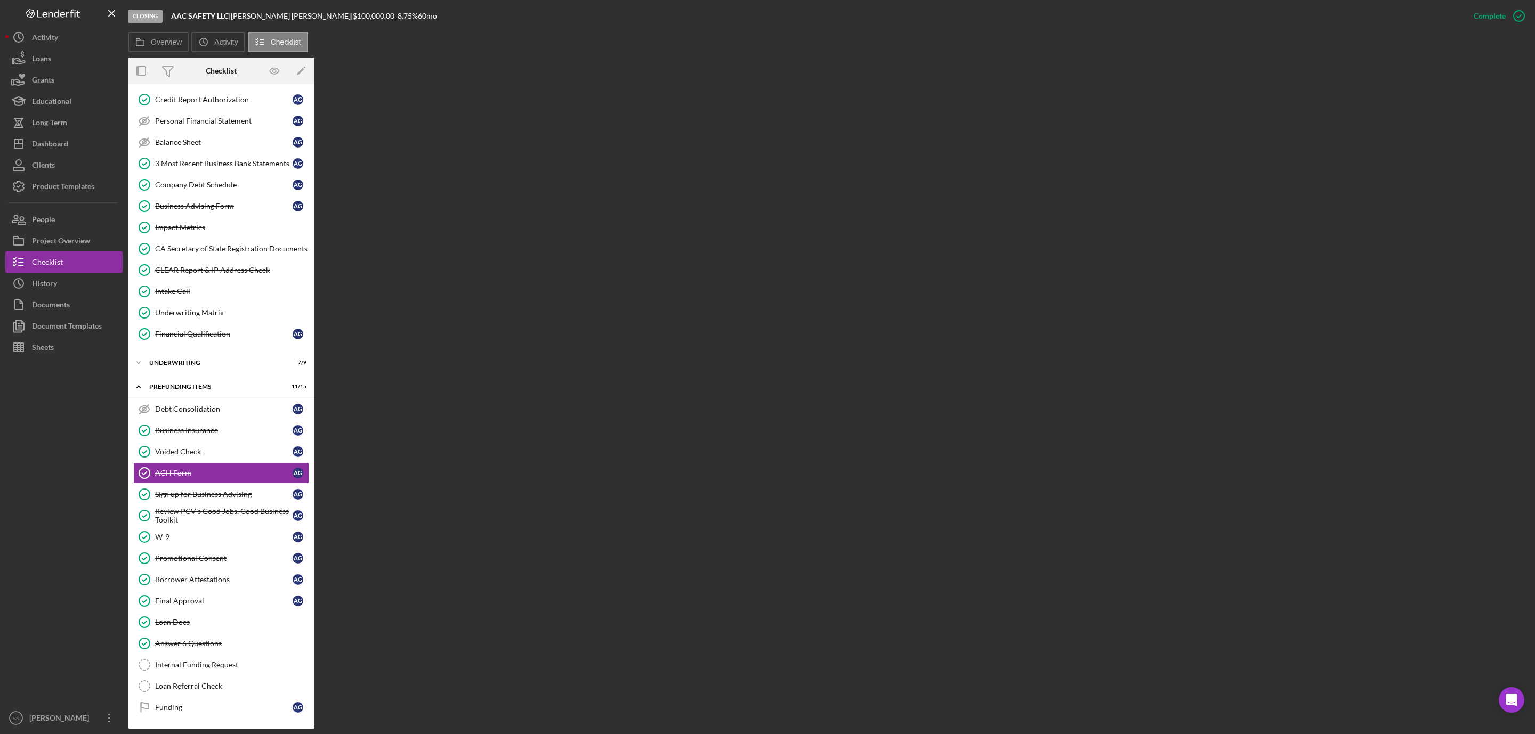
scroll to position [352, 0]
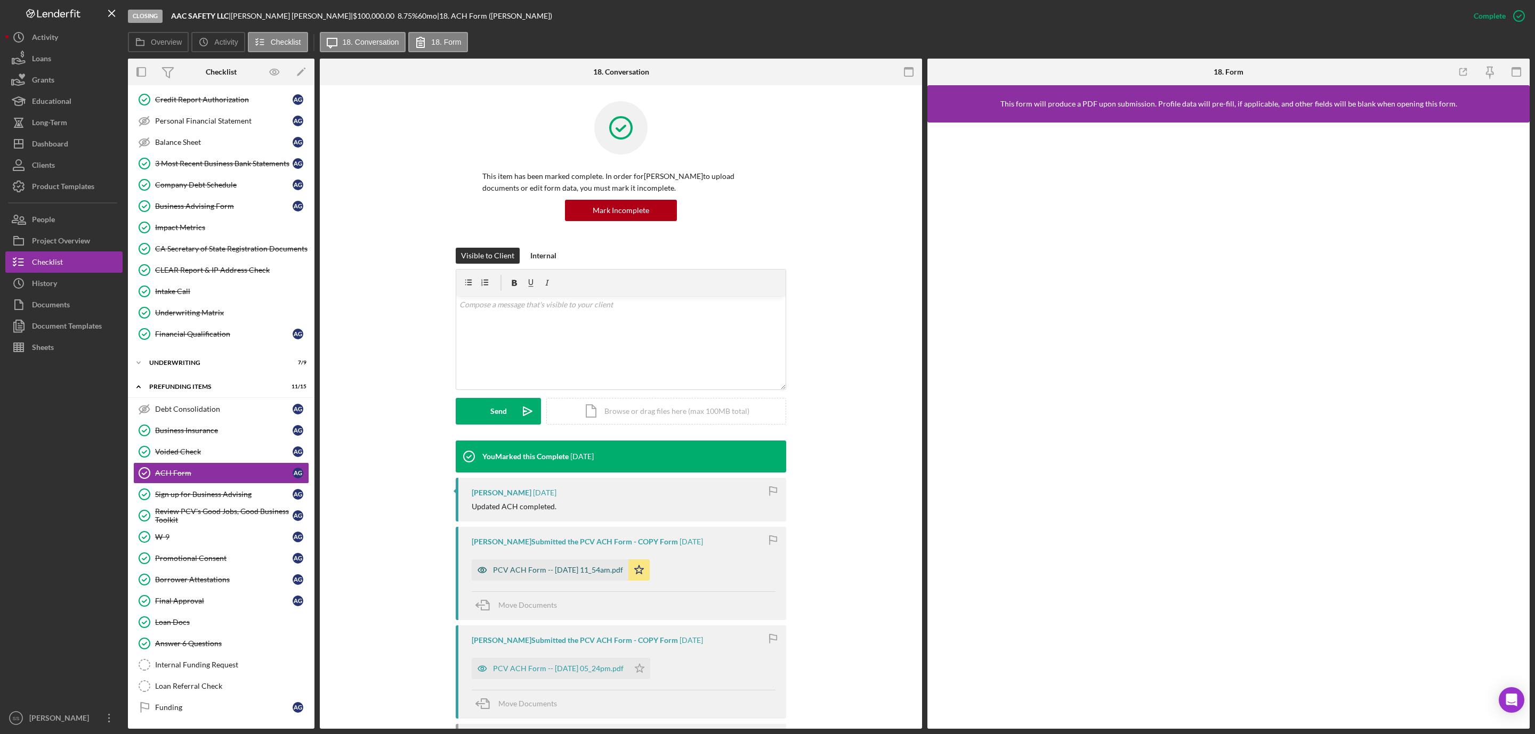
click at [581, 576] on div "PCV ACH Form -- [DATE] 11_54am.pdf" at bounding box center [550, 570] width 157 height 21
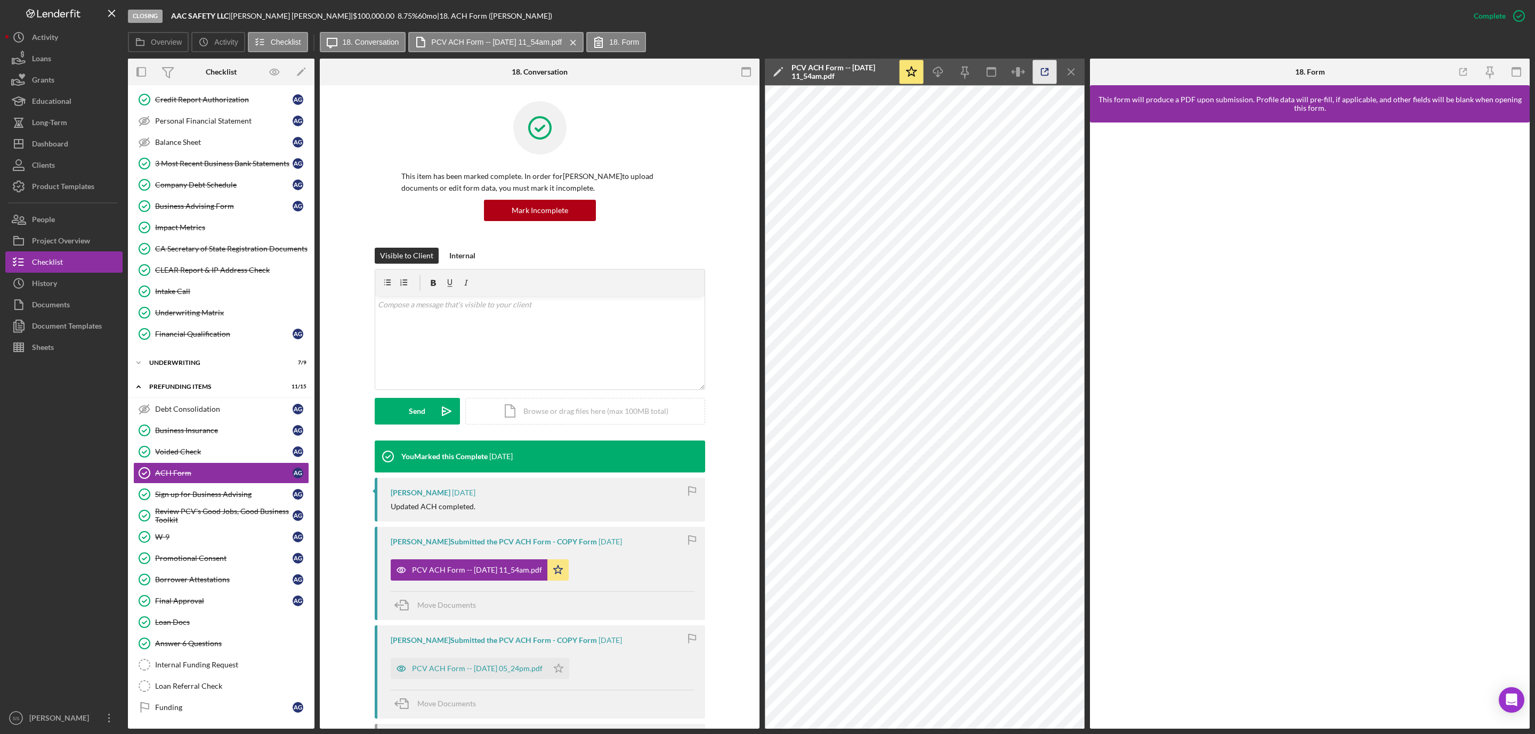
click at [1044, 71] on icon "button" at bounding box center [1045, 72] width 24 height 24
click at [201, 618] on div "Loan Docs" at bounding box center [231, 622] width 153 height 9
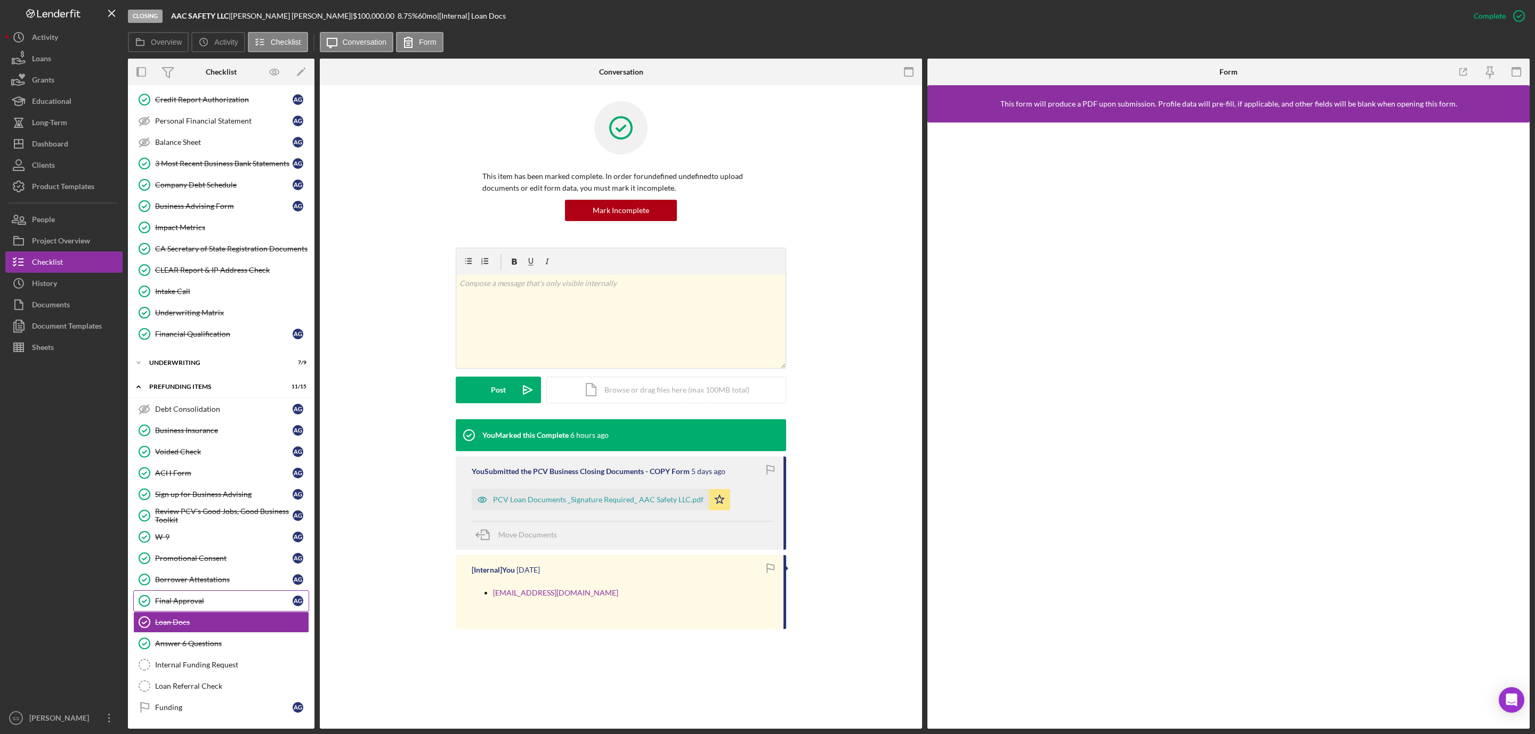
scroll to position [352, 0]
click at [616, 504] on div "PCV Loan Documents _Signature Required_ AAC Safety LLC.pdf" at bounding box center [598, 500] width 211 height 9
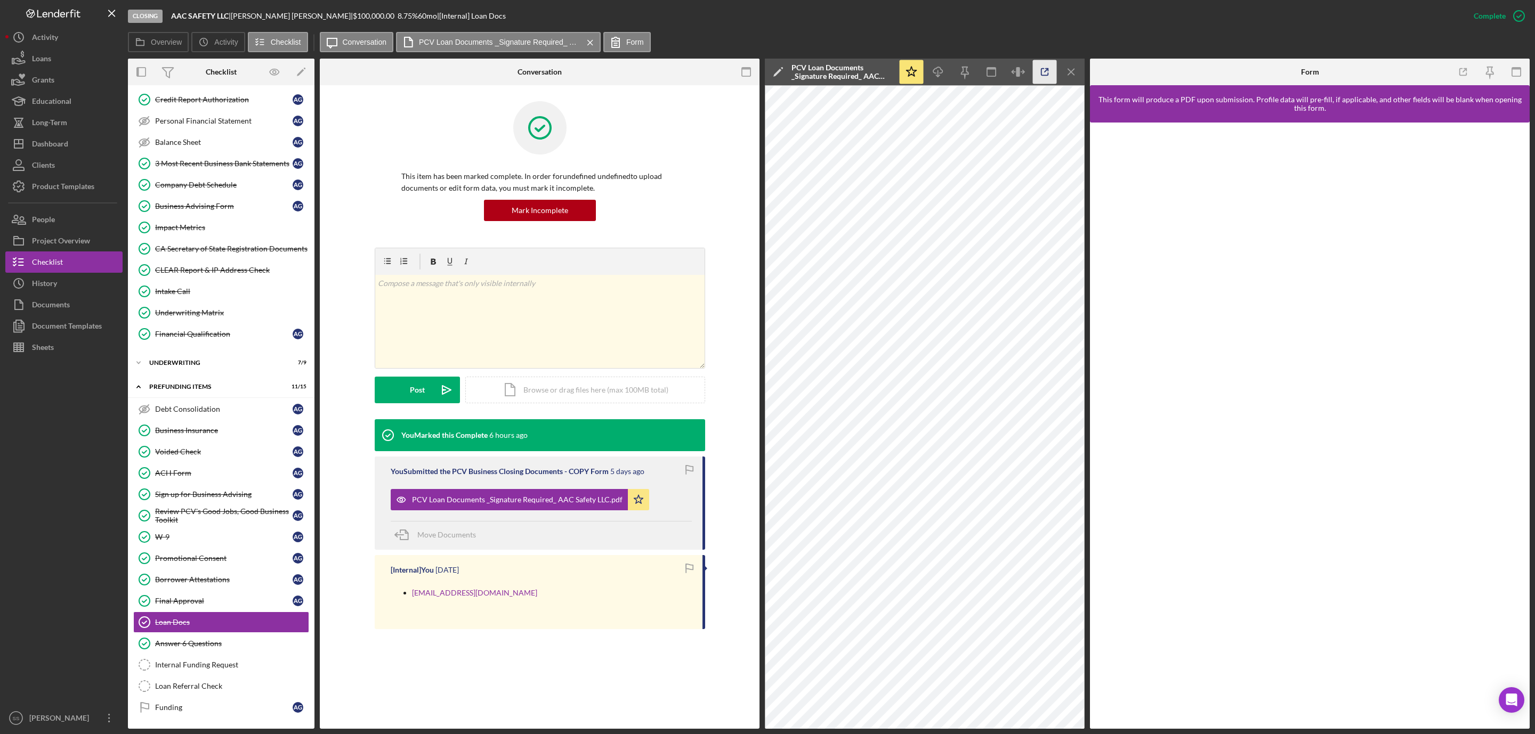
click at [1048, 74] on icon "button" at bounding box center [1044, 72] width 7 height 7
click at [68, 150] on div "Dashboard" at bounding box center [50, 145] width 36 height 24
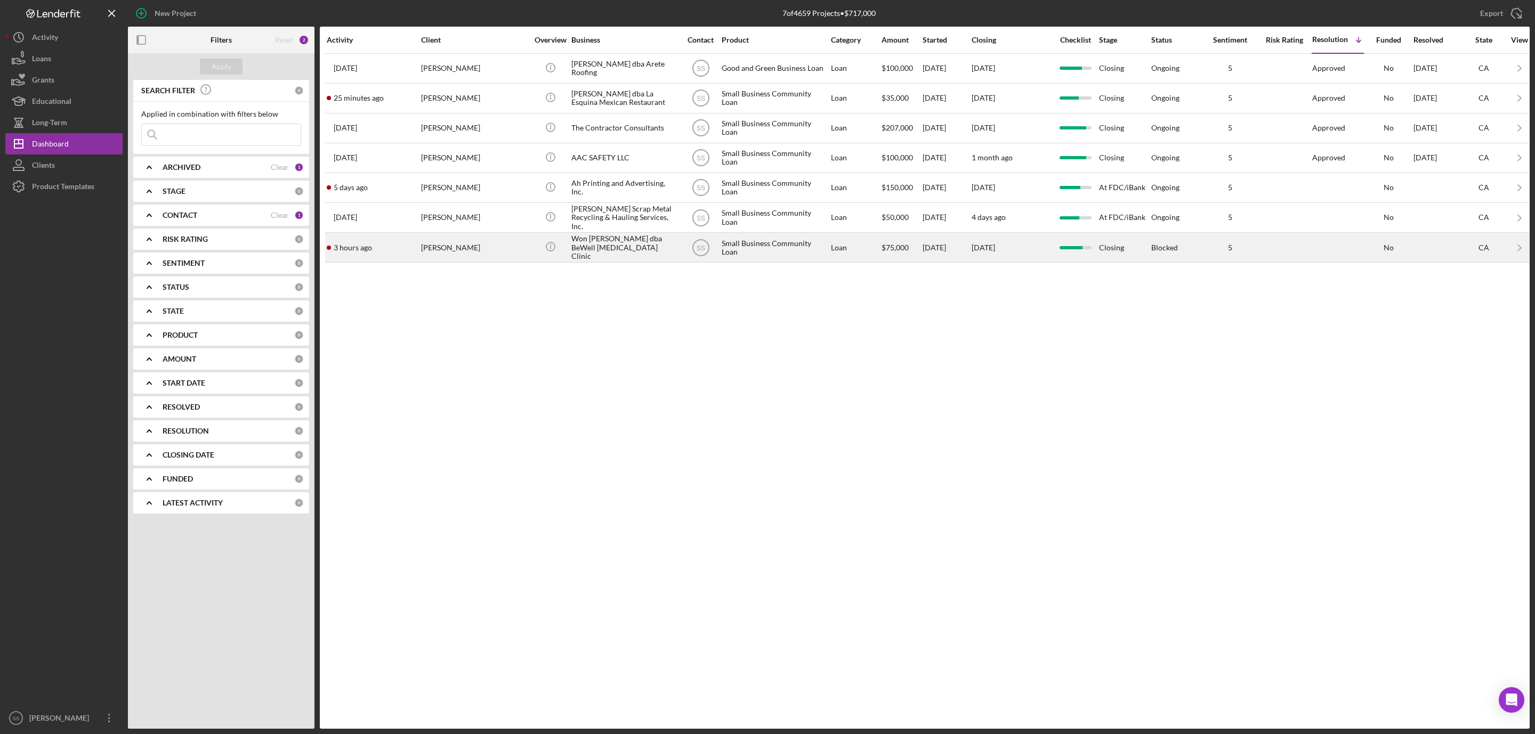
click at [622, 253] on div "Won [PERSON_NAME] dba BeWell [MEDICAL_DATA] Clinic" at bounding box center [624, 247] width 107 height 28
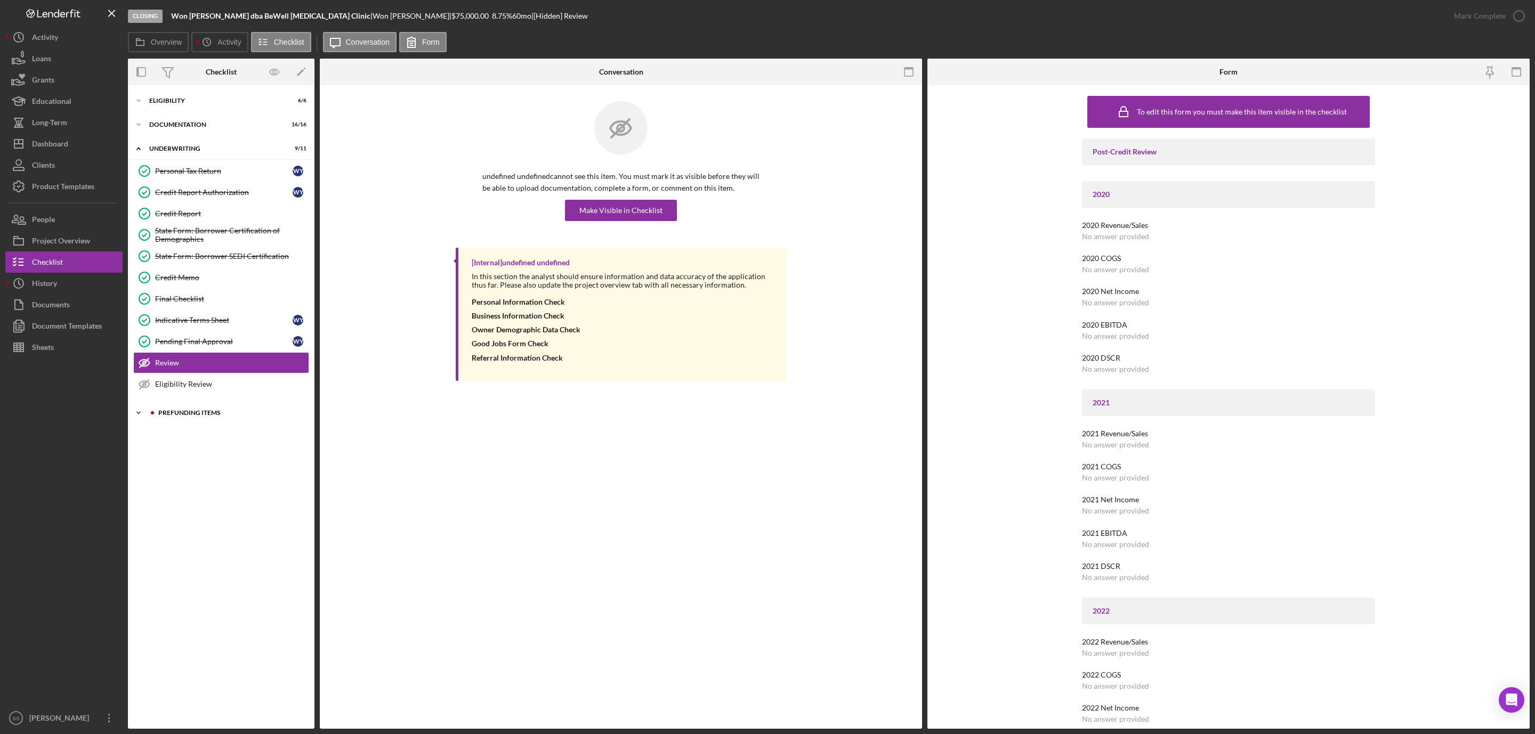
click at [193, 414] on div "Icon/Expander Prefunding Items 4 / 15" at bounding box center [221, 412] width 187 height 21
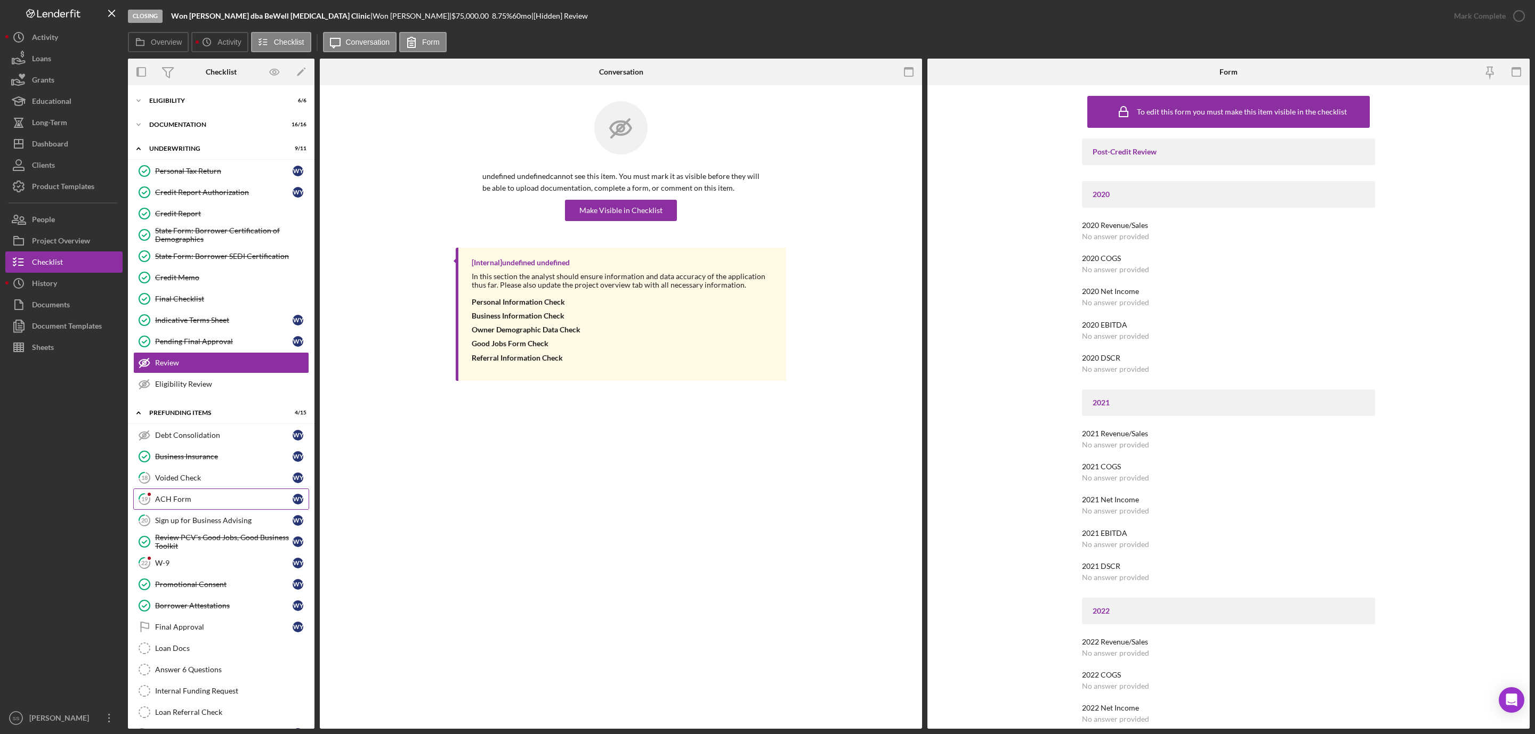
click at [174, 504] on div "ACH Form" at bounding box center [223, 499] width 137 height 9
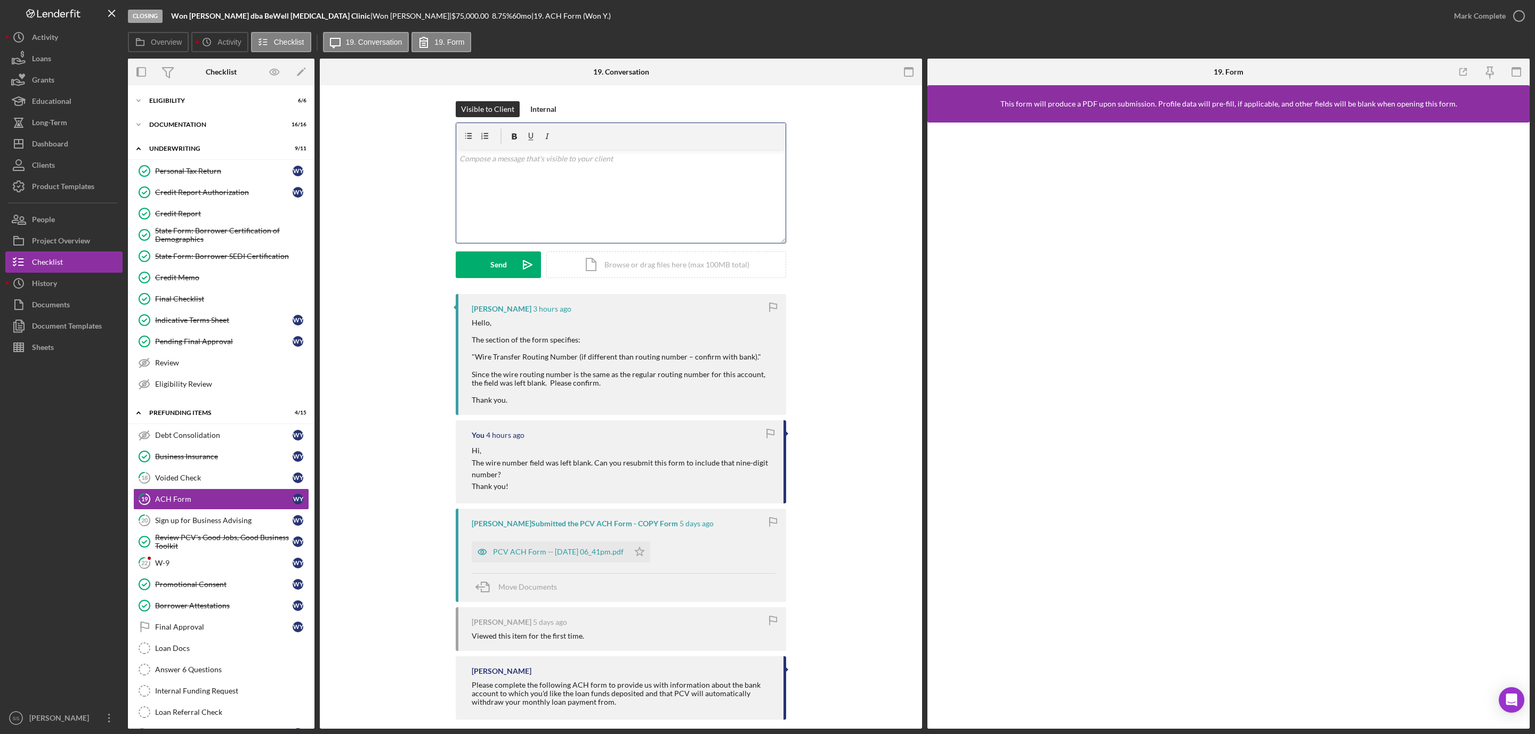
click at [564, 170] on div "v Color teal Color pink Remove color Add row above Add row below Add column bef…" at bounding box center [620, 196] width 329 height 93
click at [496, 261] on div "Send" at bounding box center [498, 265] width 17 height 27
click at [190, 568] on div "W-9" at bounding box center [223, 563] width 137 height 9
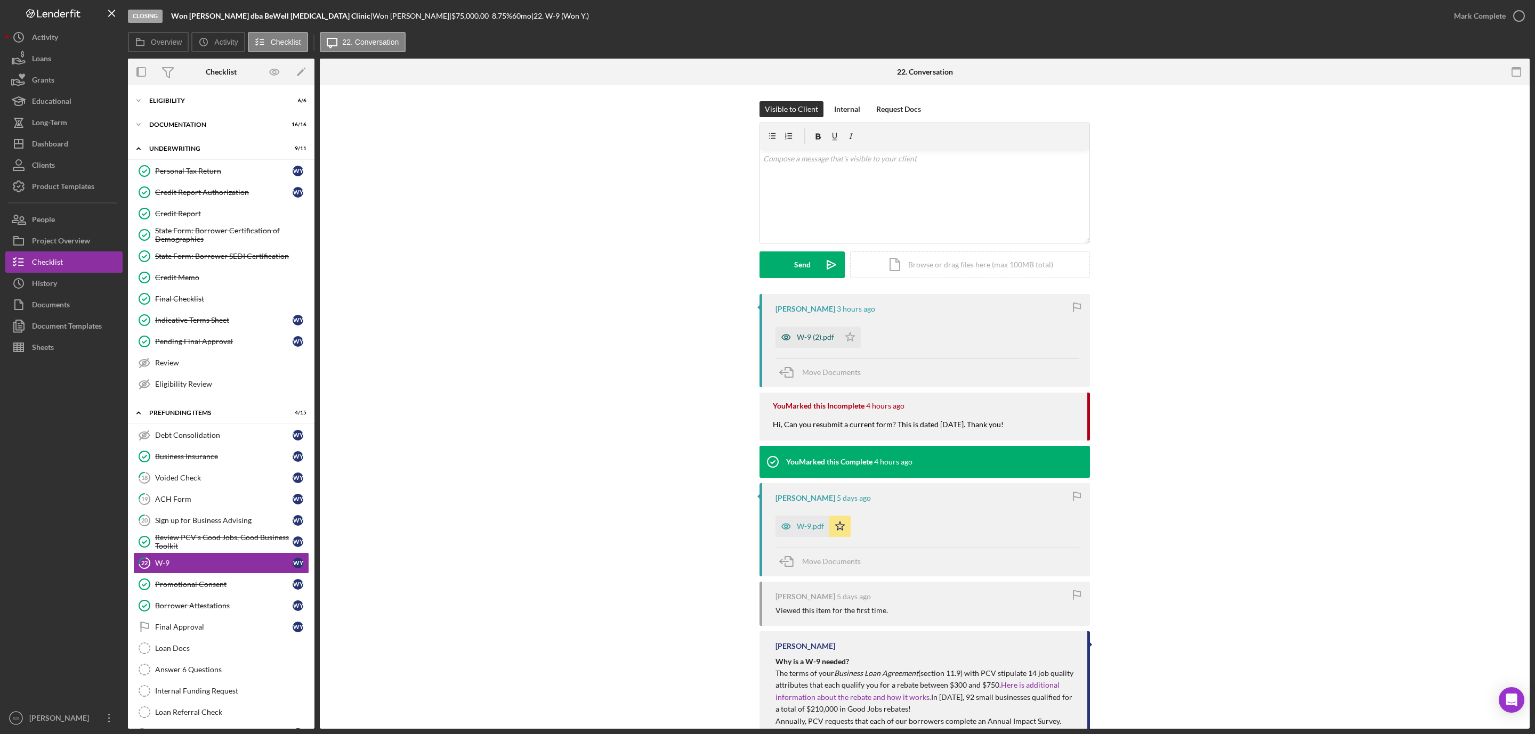
click at [804, 339] on div "W-9 (2).pdf" at bounding box center [815, 337] width 37 height 9
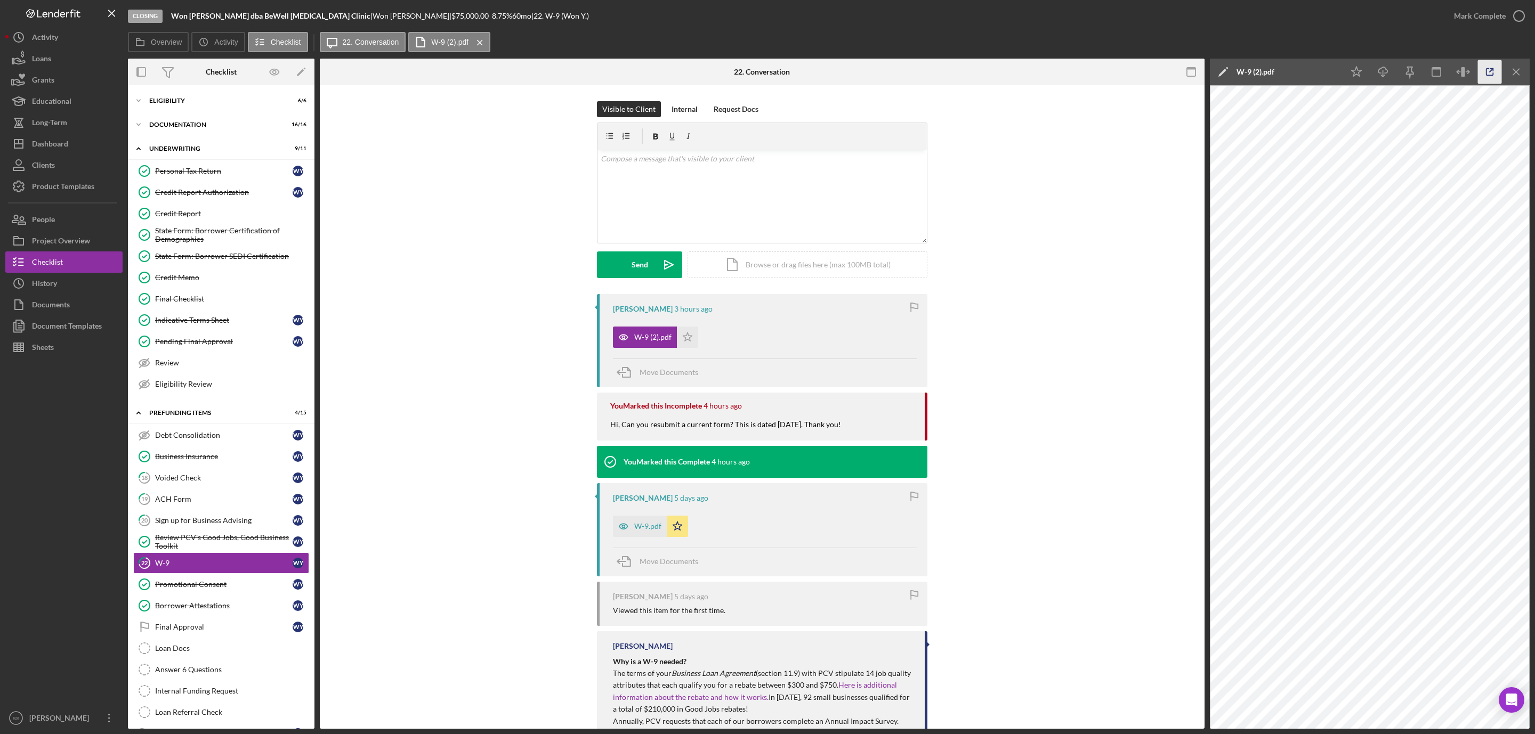
click at [1492, 69] on g "button" at bounding box center [1489, 72] width 7 height 7
click at [1519, 9] on icon "button" at bounding box center [1519, 16] width 27 height 27
click at [718, 205] on div "v Color teal Color pink Remove color Add row above Add row below Add column bef…" at bounding box center [761, 196] width 329 height 93
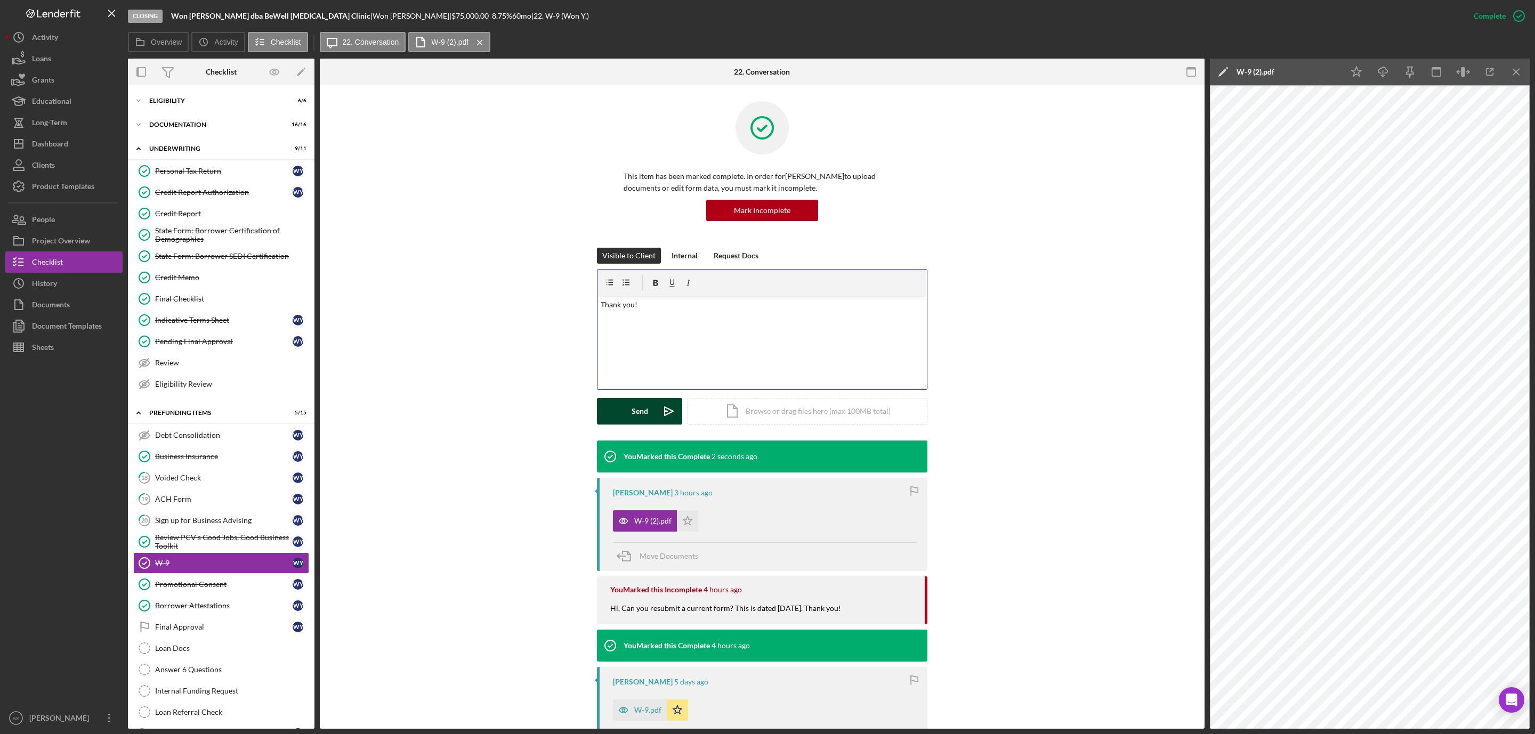
click at [628, 411] on button "Send Icon/icon-invite-send" at bounding box center [639, 411] width 85 height 27
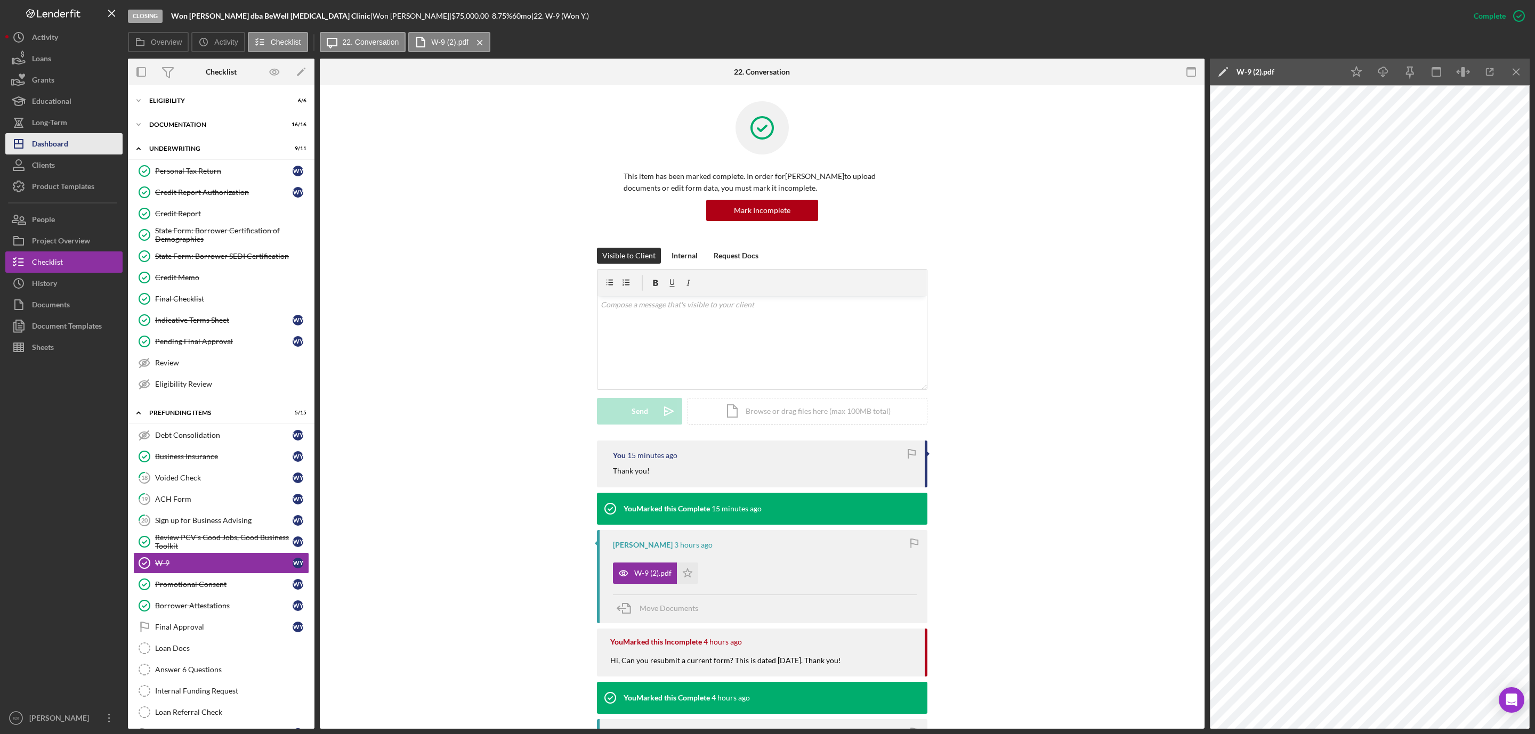
click at [66, 137] on div "Dashboard" at bounding box center [50, 145] width 36 height 24
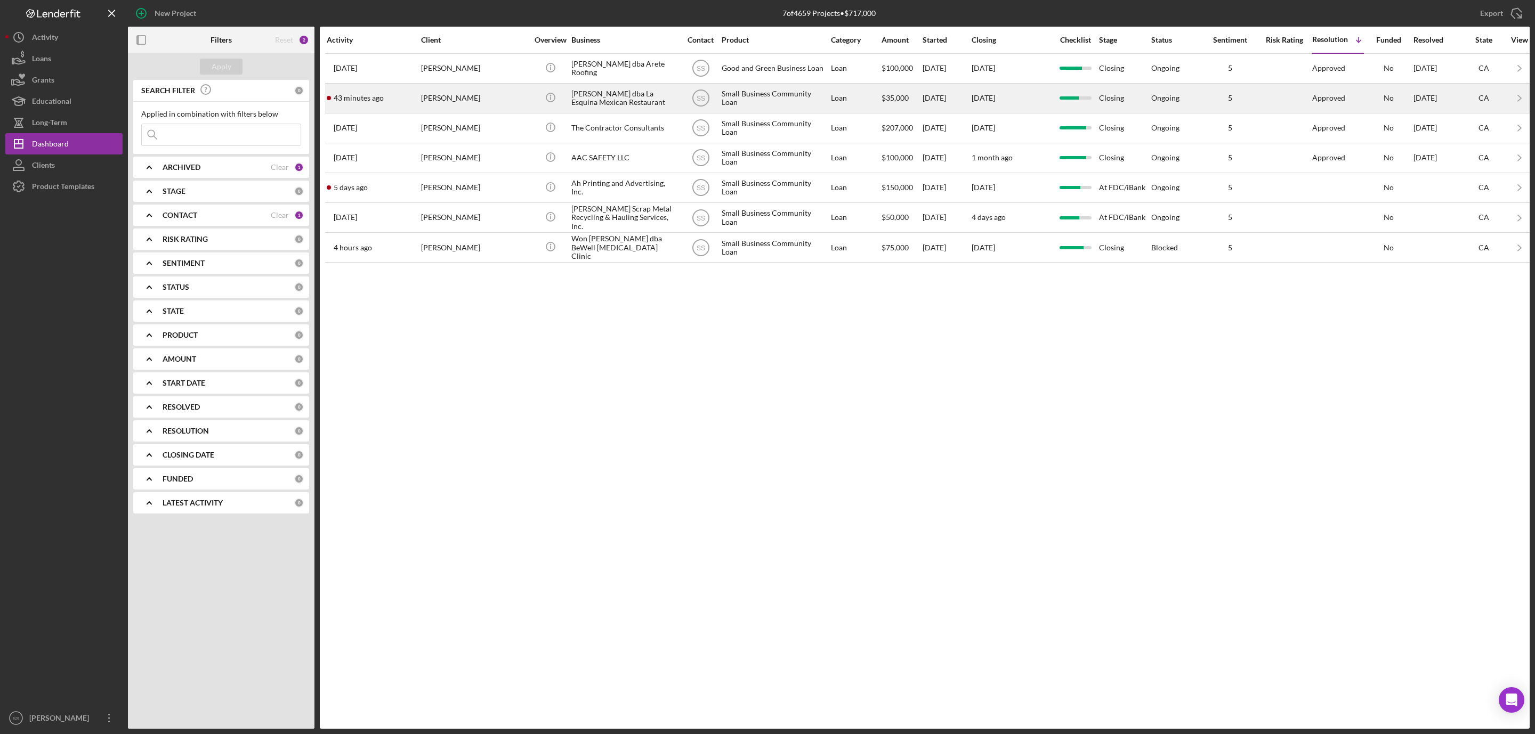
click at [480, 98] on div "[PERSON_NAME]" at bounding box center [474, 98] width 107 height 28
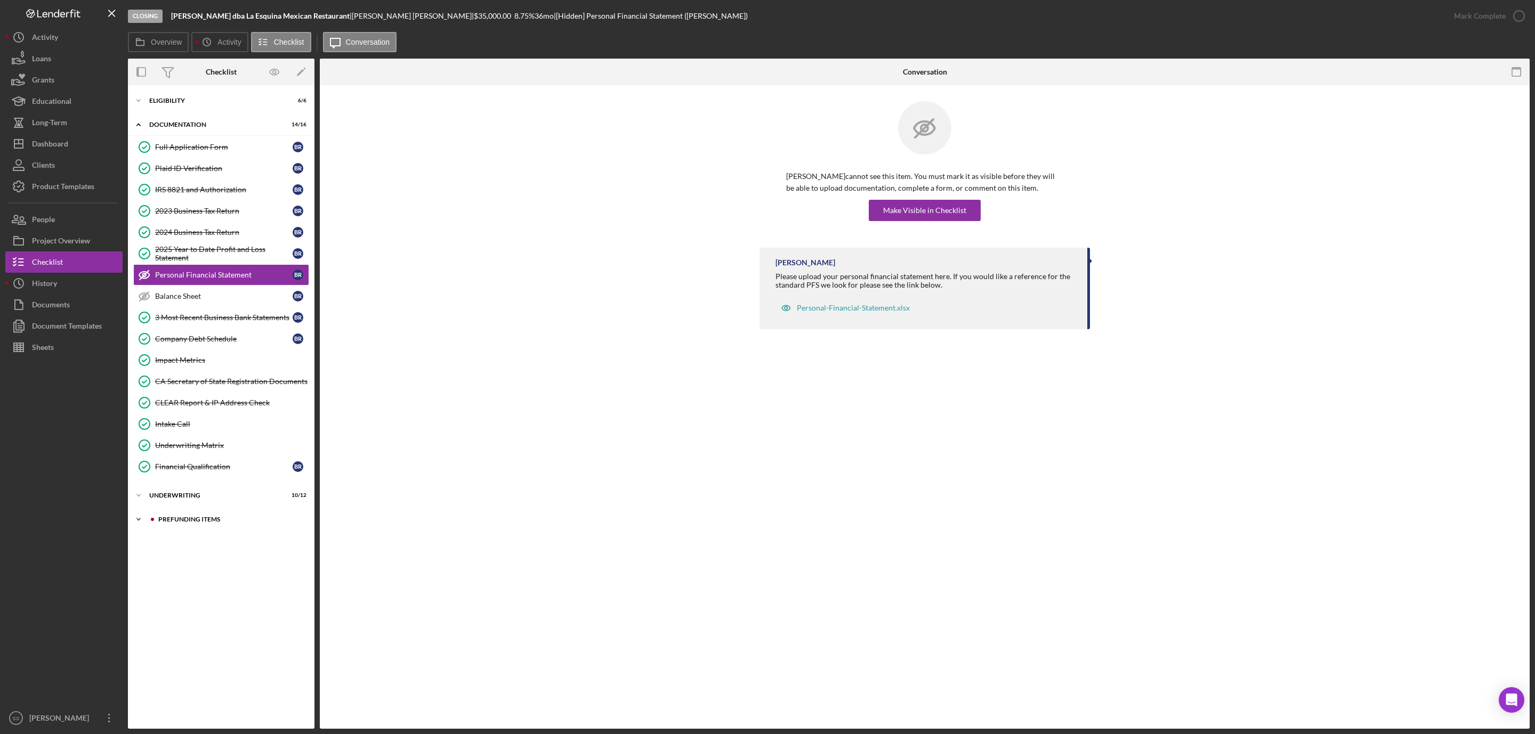
click at [186, 522] on div "Icon/Expander Prefunding Items 0 / 15" at bounding box center [221, 519] width 187 height 21
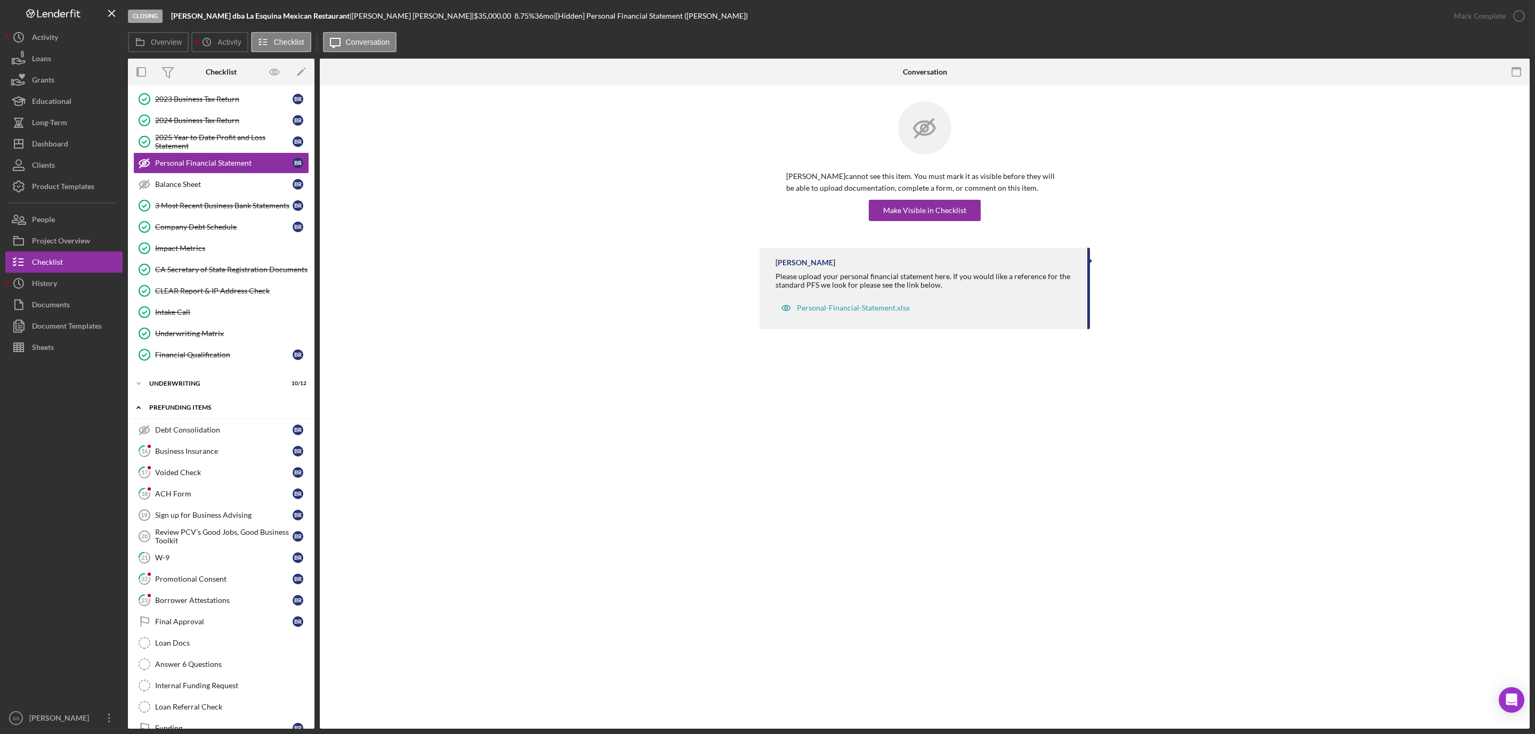
scroll to position [149, 0]
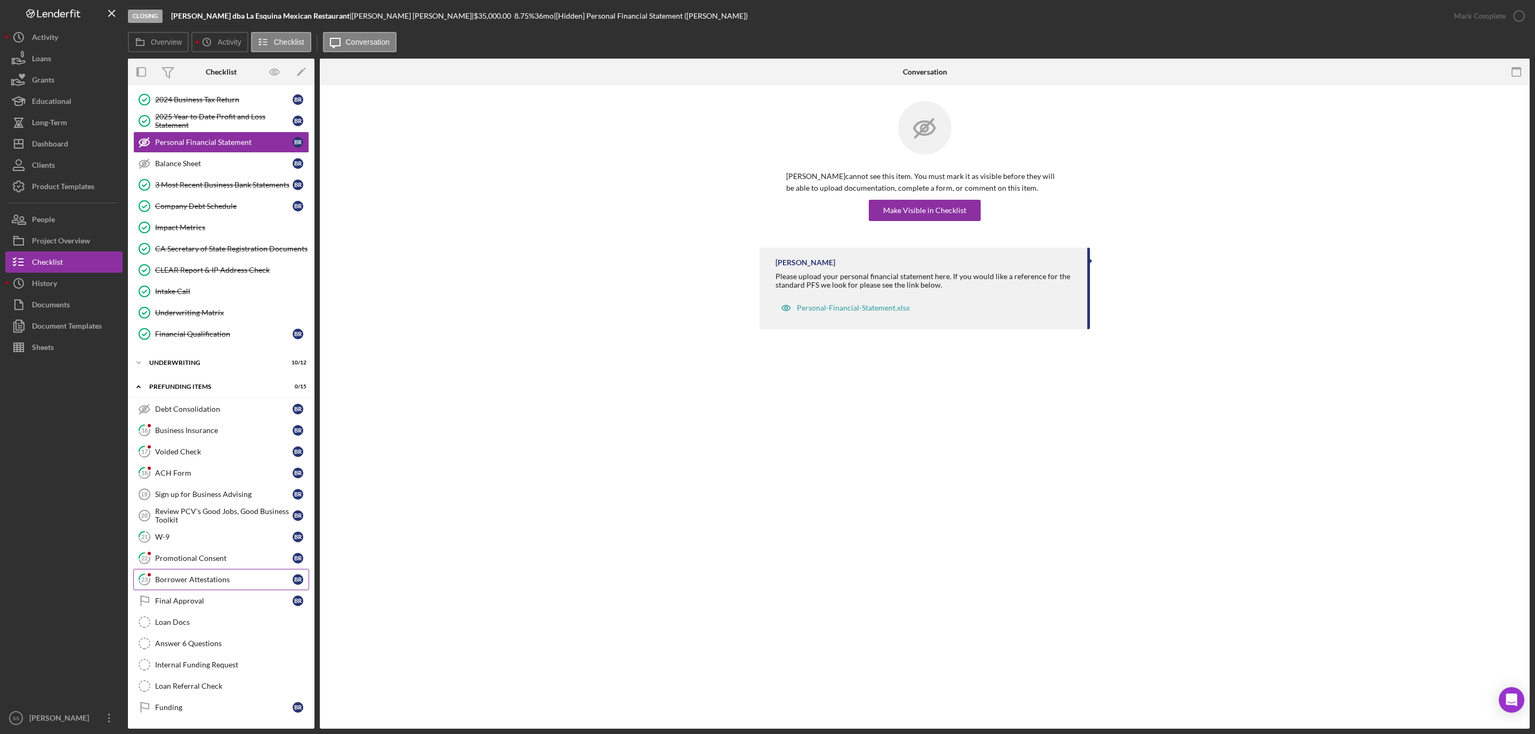
click at [181, 576] on div "Borrower Attestations" at bounding box center [223, 580] width 137 height 9
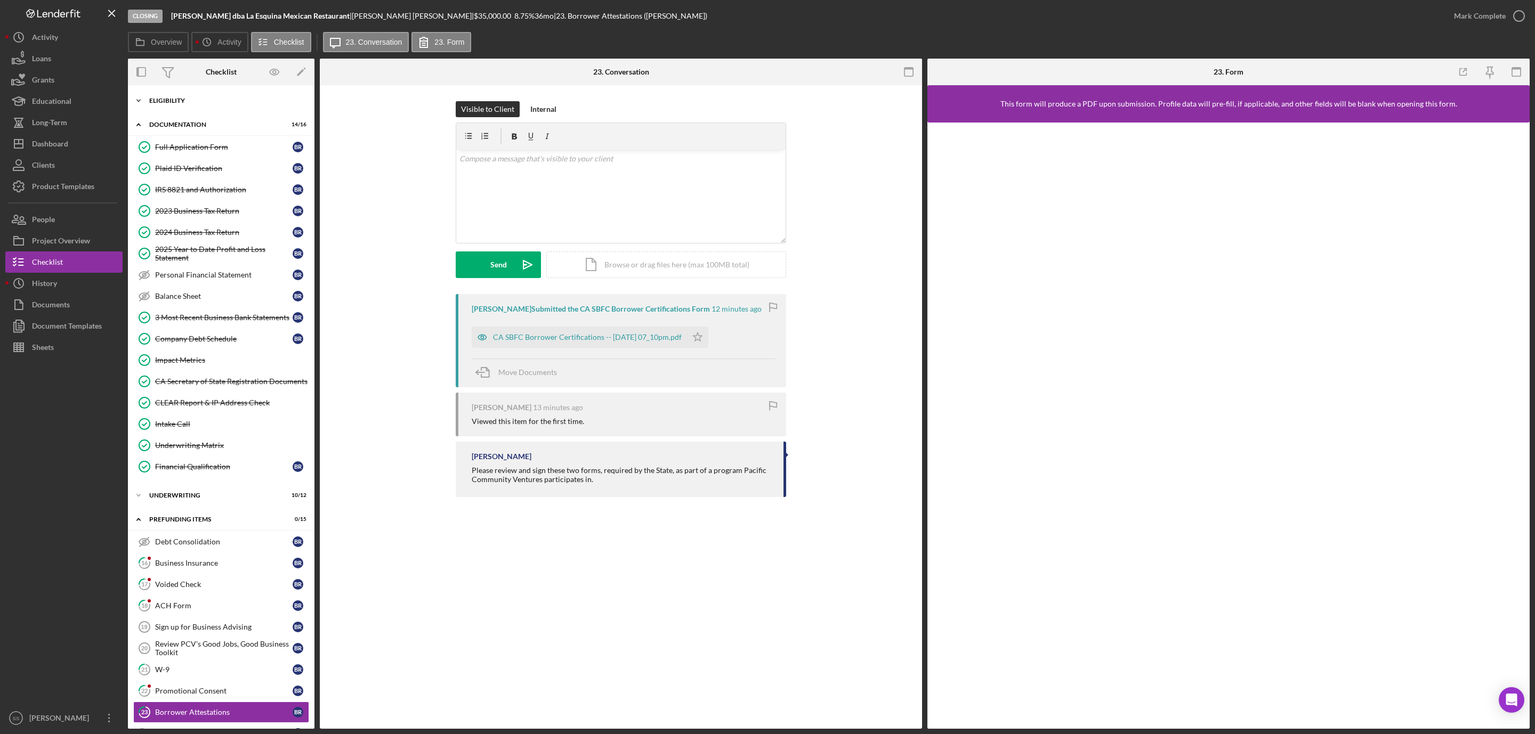
click at [212, 98] on div "Eligibility" at bounding box center [225, 101] width 152 height 6
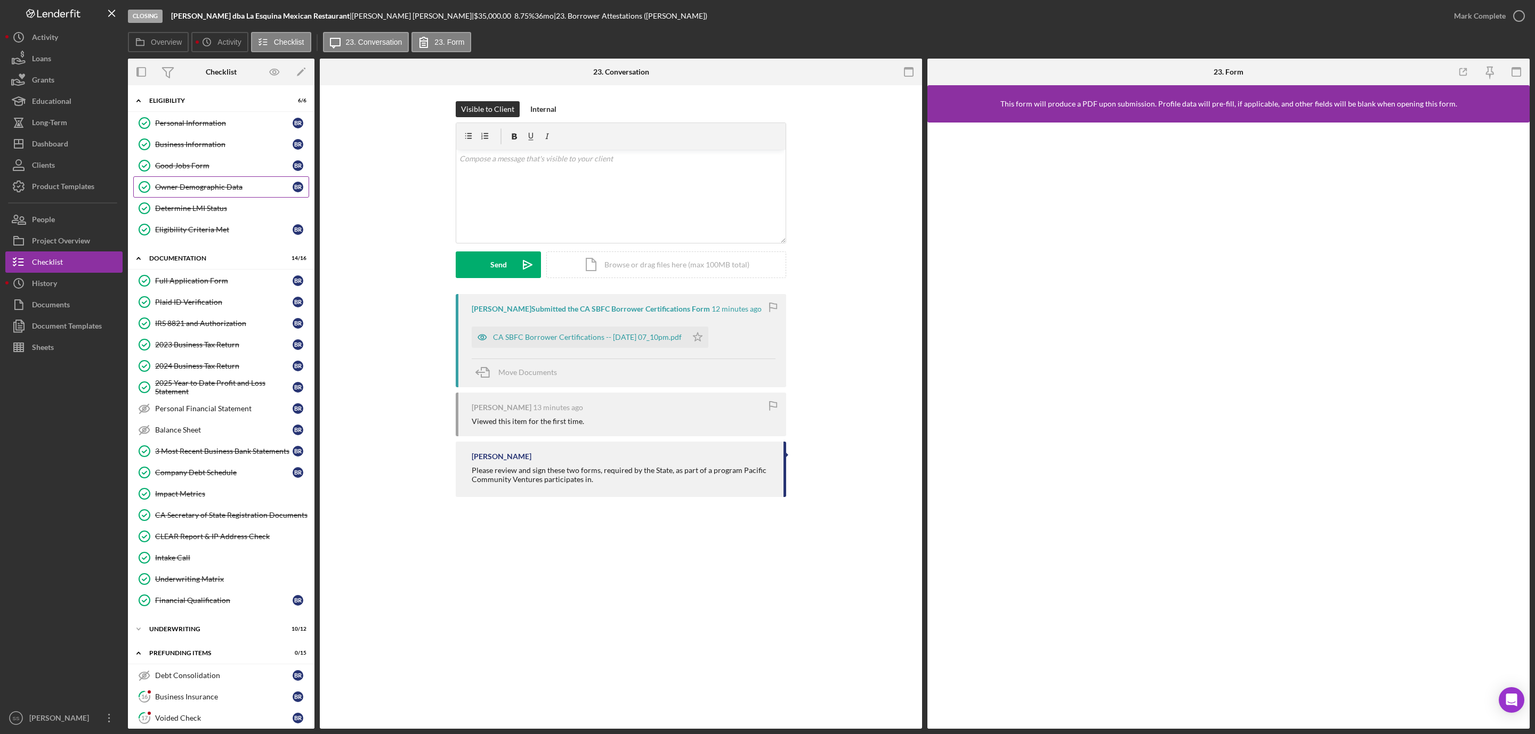
click at [221, 195] on link "Owner Demographic Data Owner Demographic Data B R" at bounding box center [221, 186] width 176 height 21
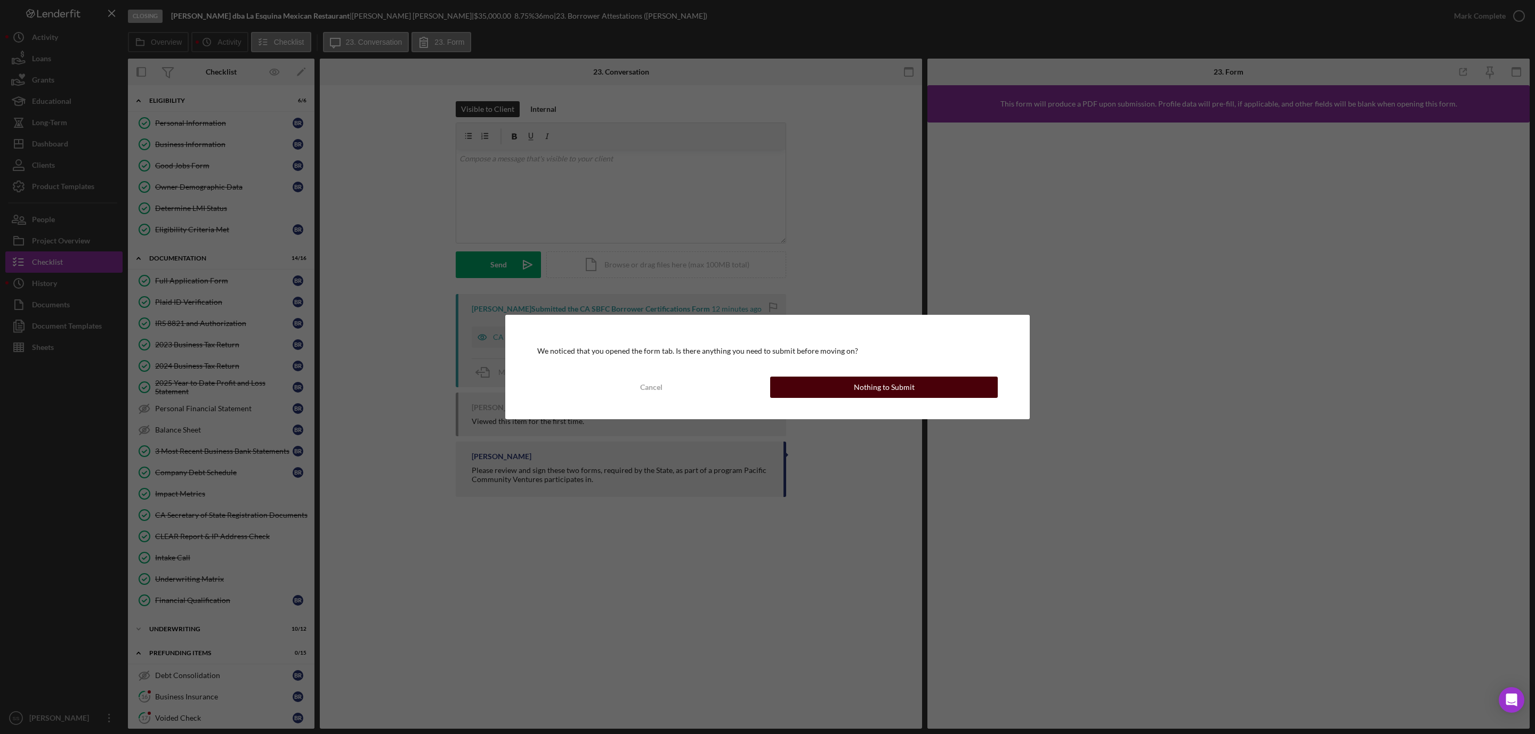
click at [860, 389] on div "Nothing to Submit" at bounding box center [884, 387] width 61 height 21
